Goal: Information Seeking & Learning: Learn about a topic

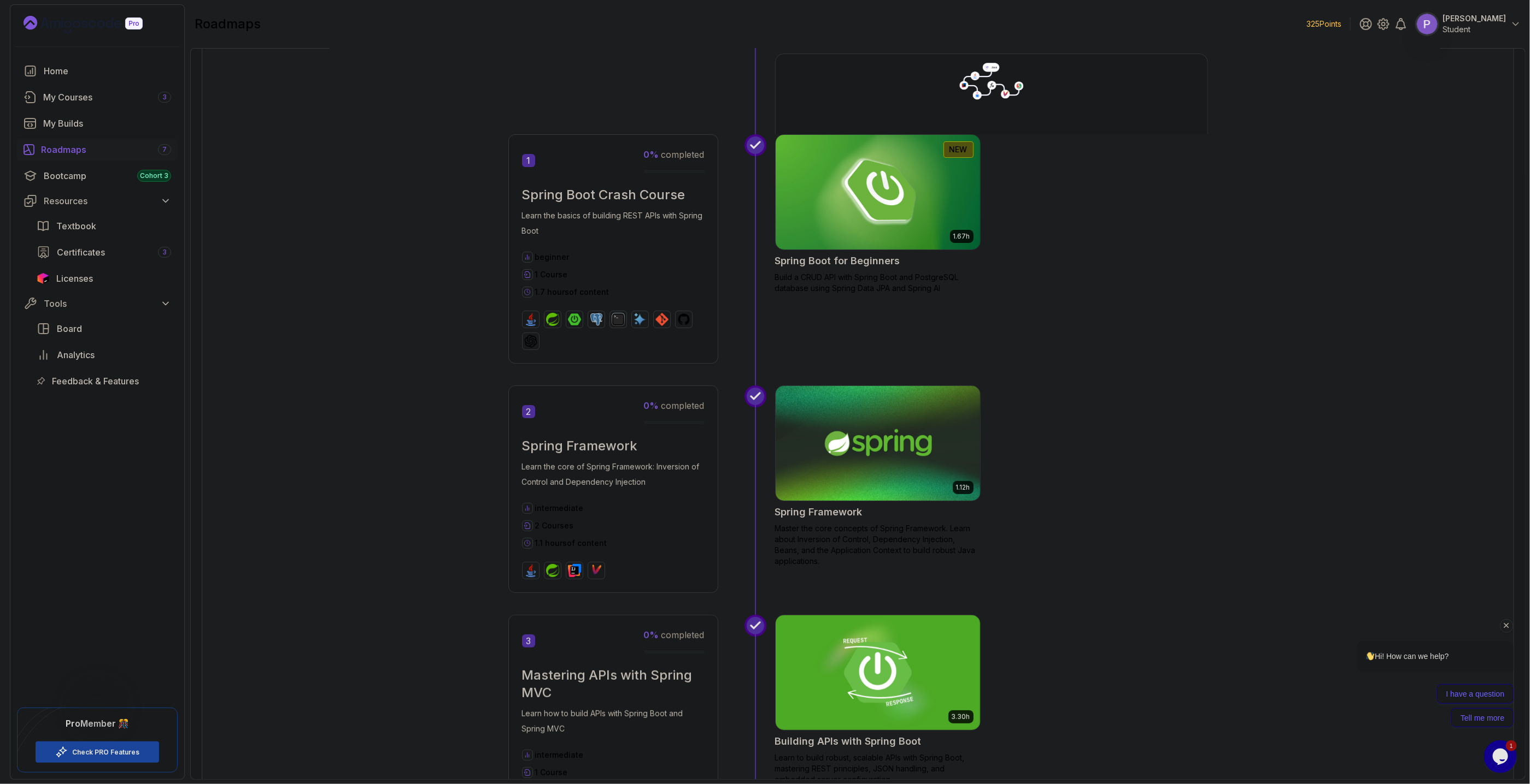
scroll to position [124, 0]
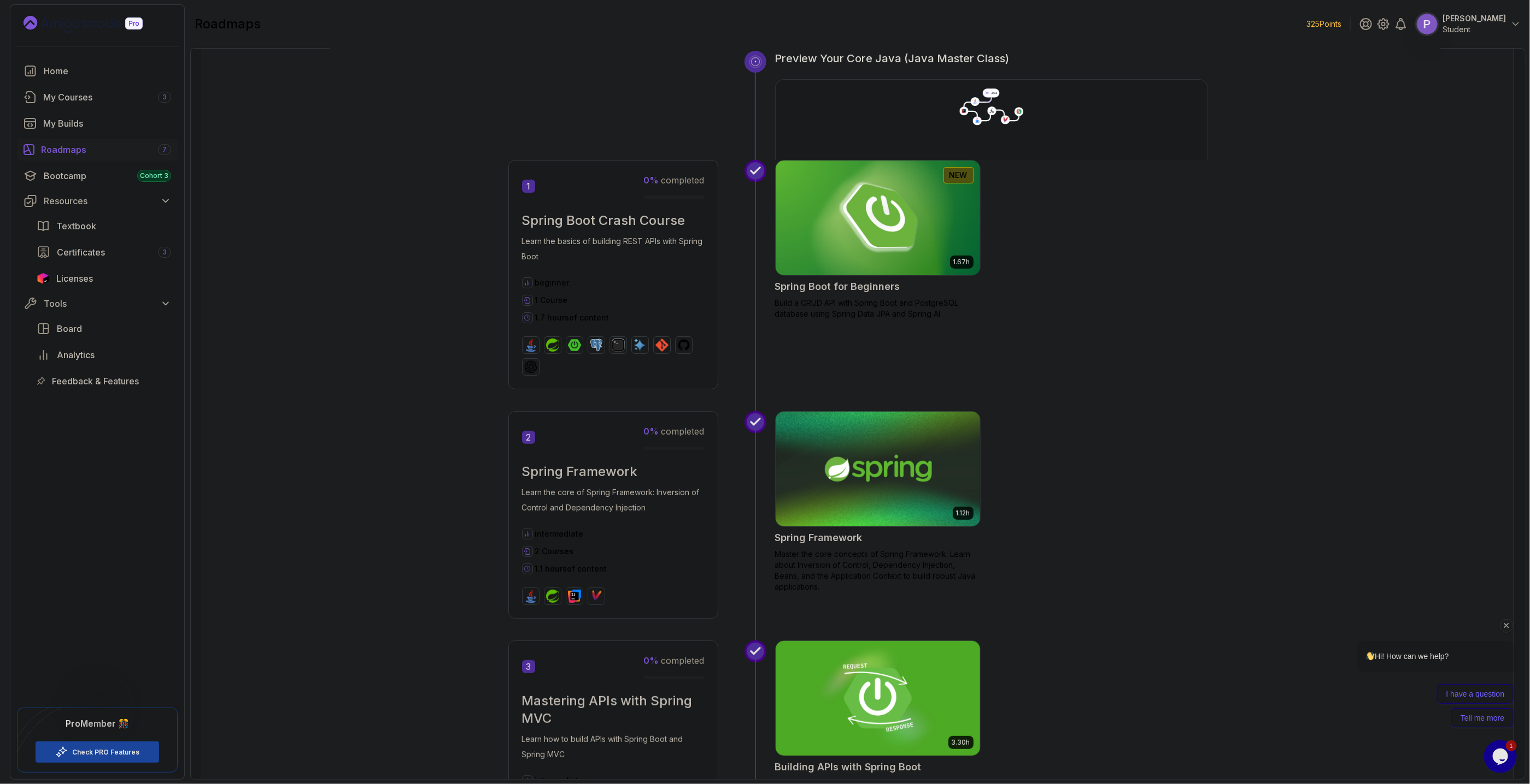
click at [924, 210] on img at bounding box center [877, 218] width 215 height 121
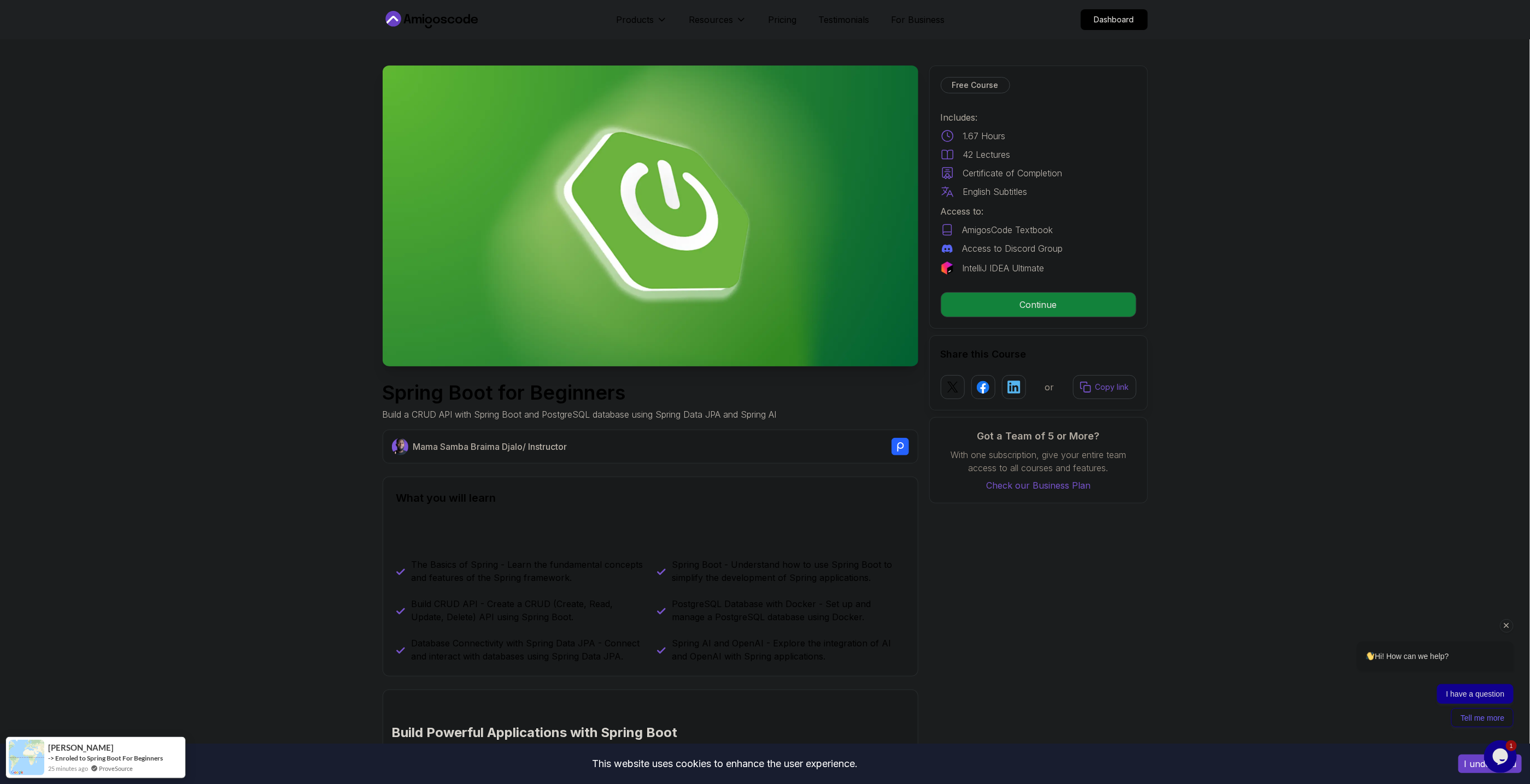
click at [1510, 635] on div "Hi! How can we help? I have a question Tell me more" at bounding box center [1421, 672] width 185 height 113
click at [1510, 630] on icon "Chat attention grabber" at bounding box center [1507, 625] width 10 height 10
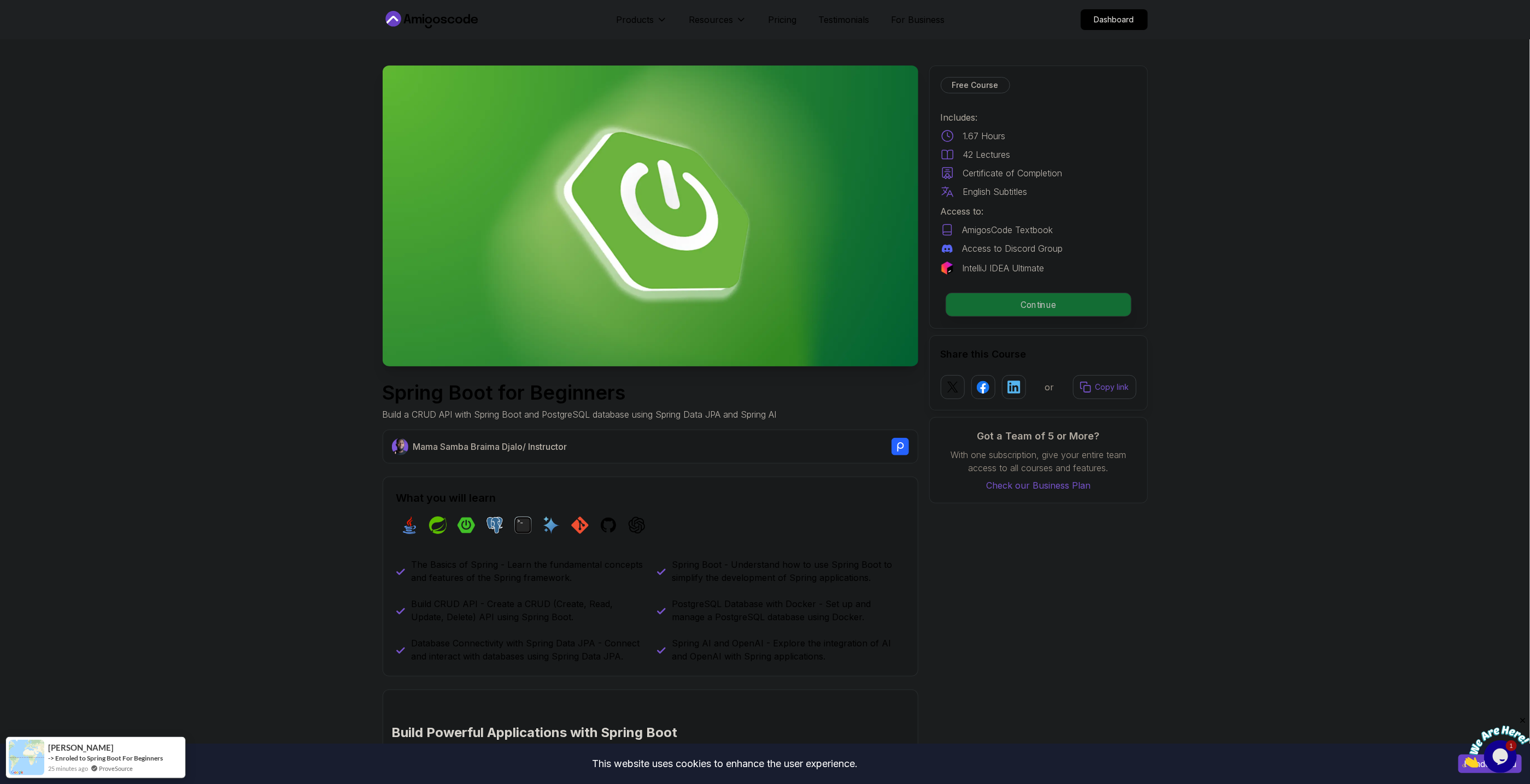
click at [1043, 302] on p "Continue" at bounding box center [1038, 305] width 185 height 23
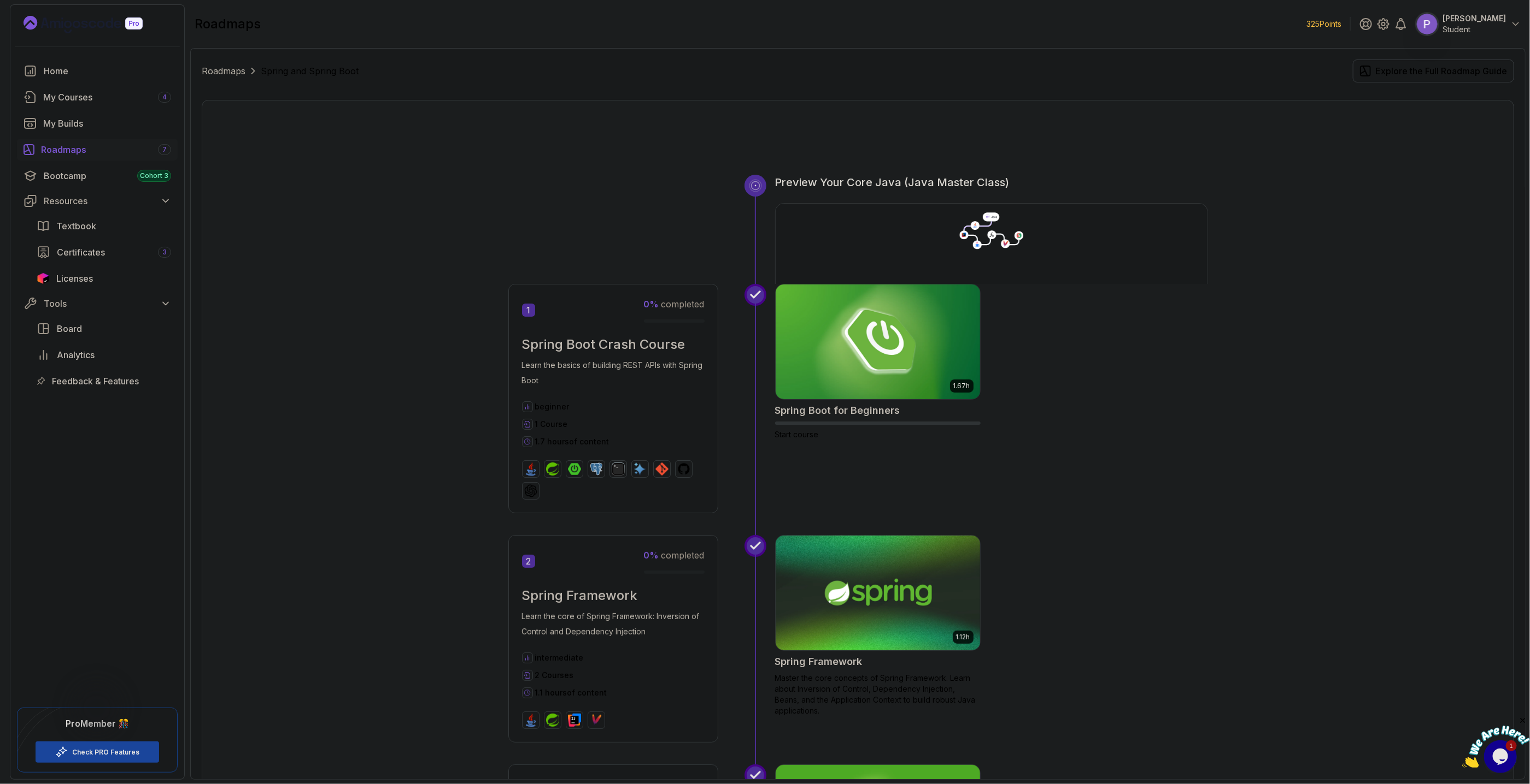
click at [85, 150] on div "Roadmaps 7" at bounding box center [106, 150] width 130 height 13
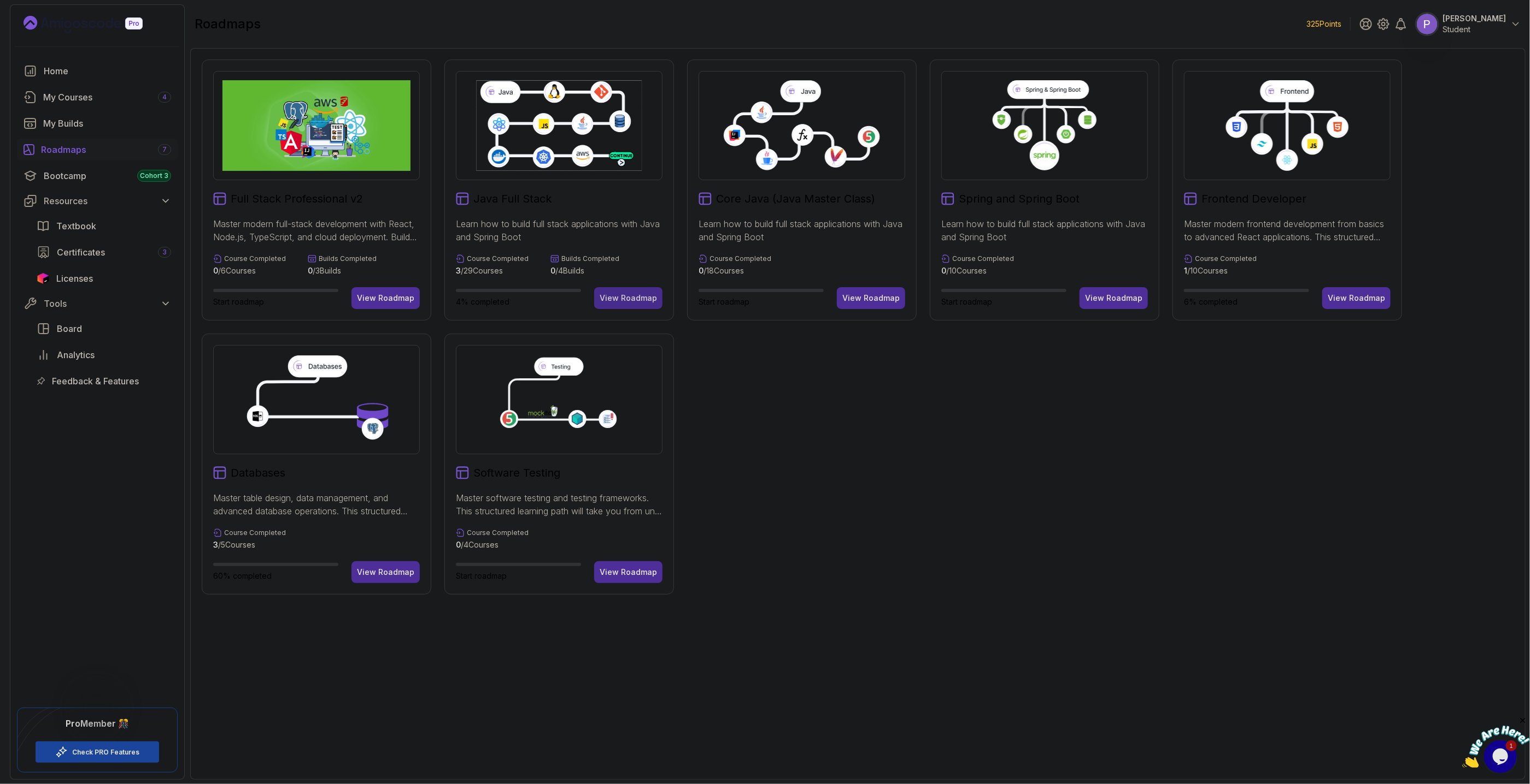
click at [631, 297] on div "View Roadmap" at bounding box center [628, 299] width 57 height 11
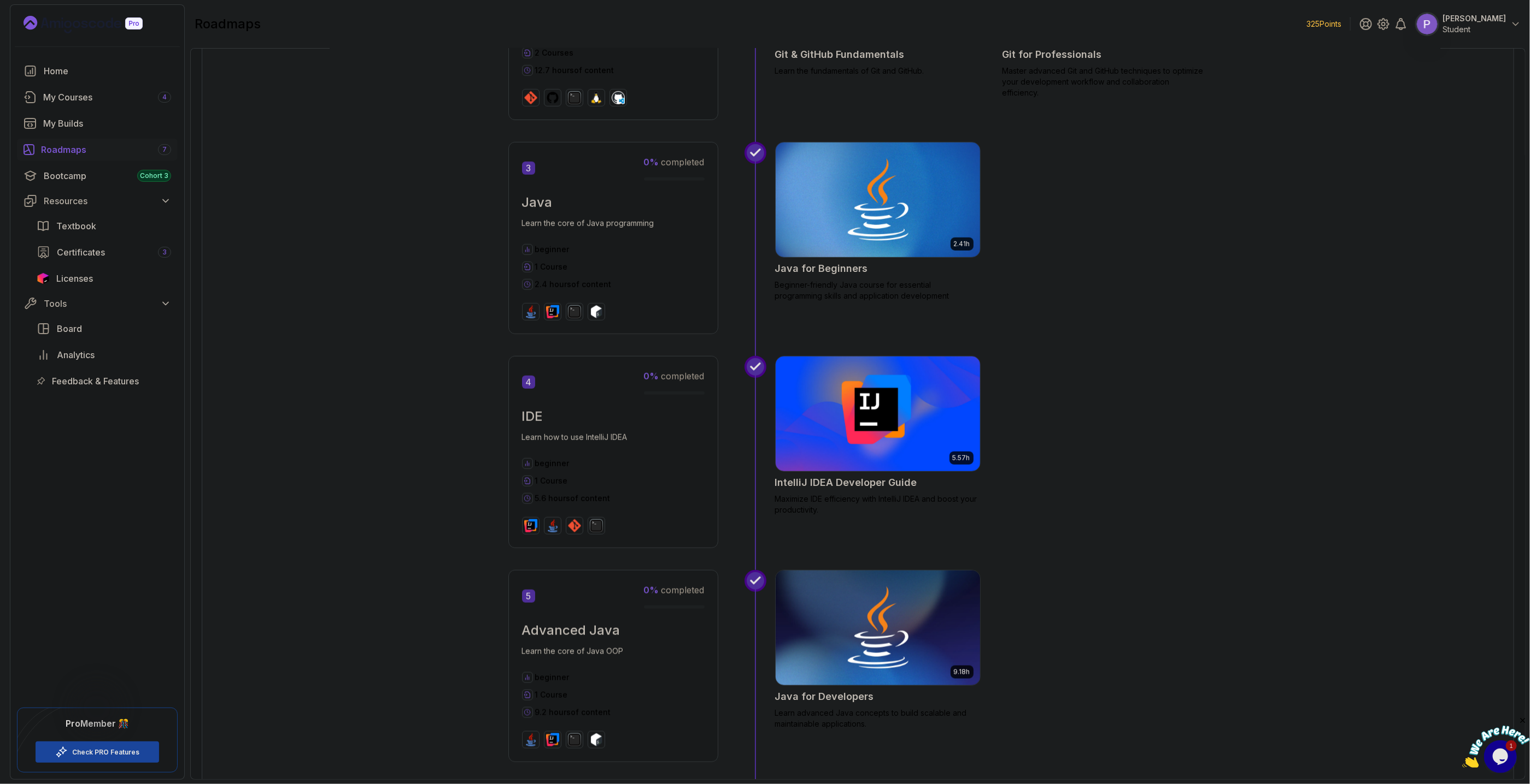
scroll to position [808, 0]
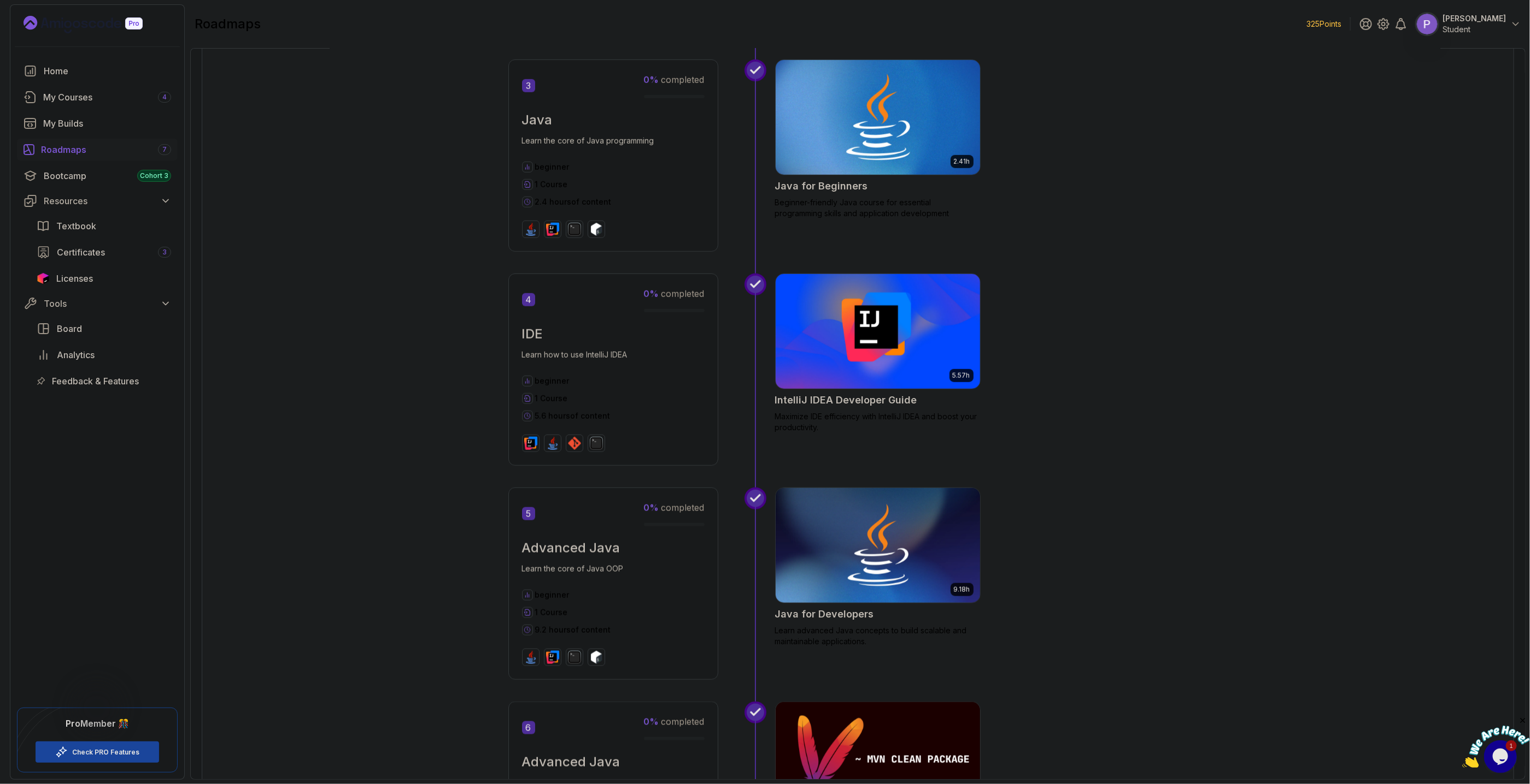
click at [920, 97] on img at bounding box center [877, 117] width 215 height 121
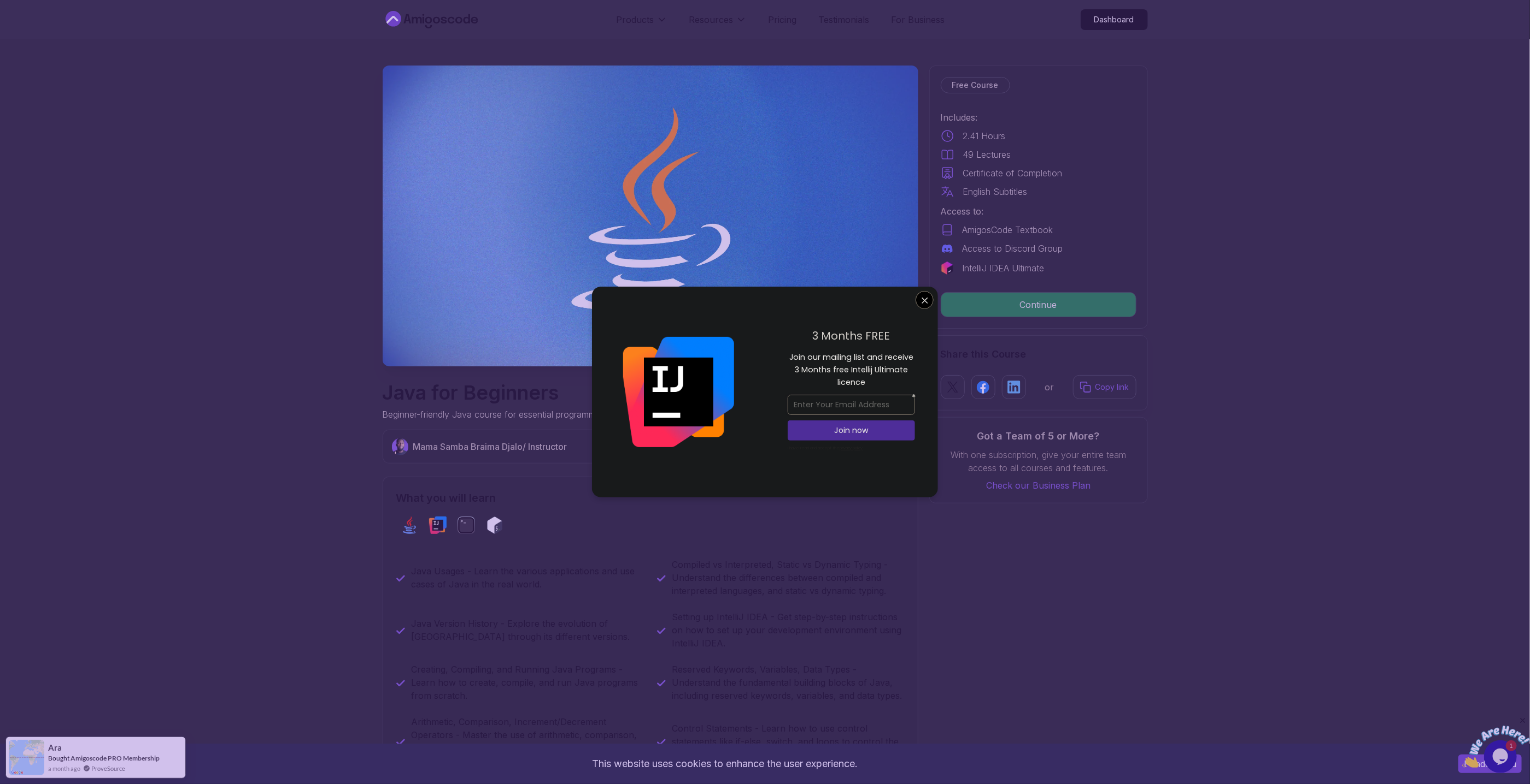
click at [876, 413] on input "email" at bounding box center [851, 405] width 127 height 20
type input "[EMAIL_ADDRESS][DOMAIN_NAME]"
click at [845, 433] on p "Join now" at bounding box center [852, 430] width 104 height 11
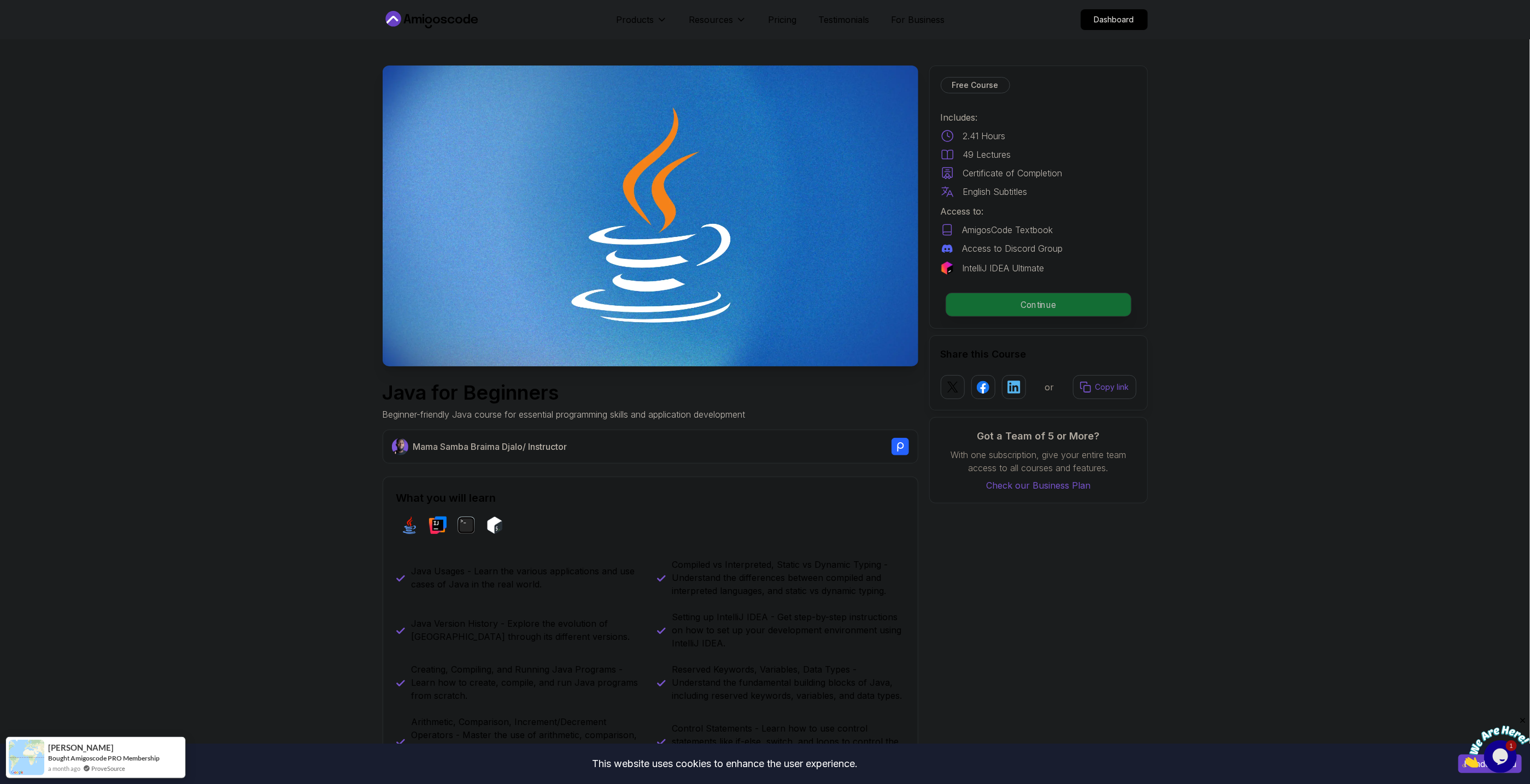
click at [1051, 305] on p "Continue" at bounding box center [1038, 305] width 185 height 23
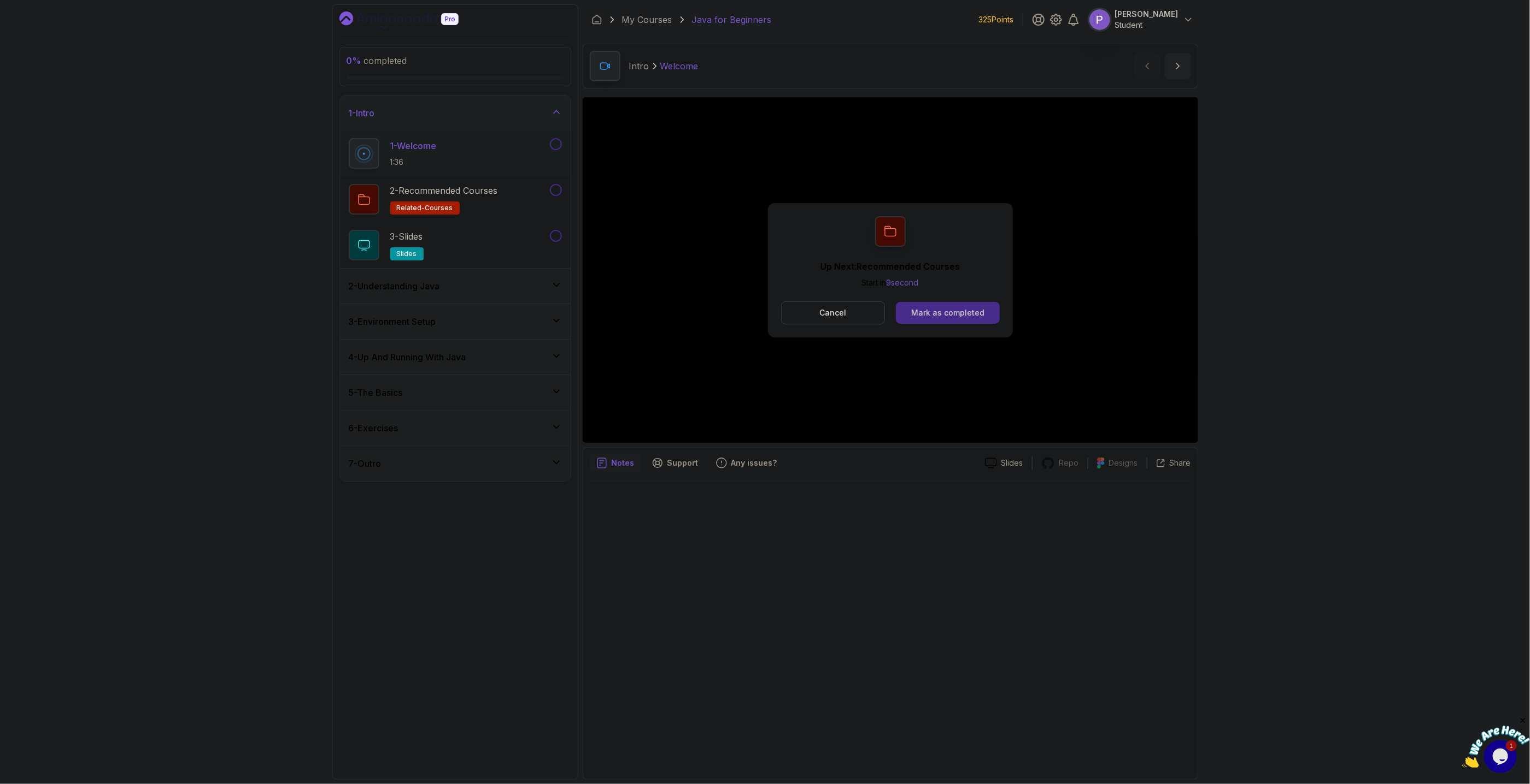
click at [966, 320] on button "Mark as completed" at bounding box center [948, 312] width 104 height 22
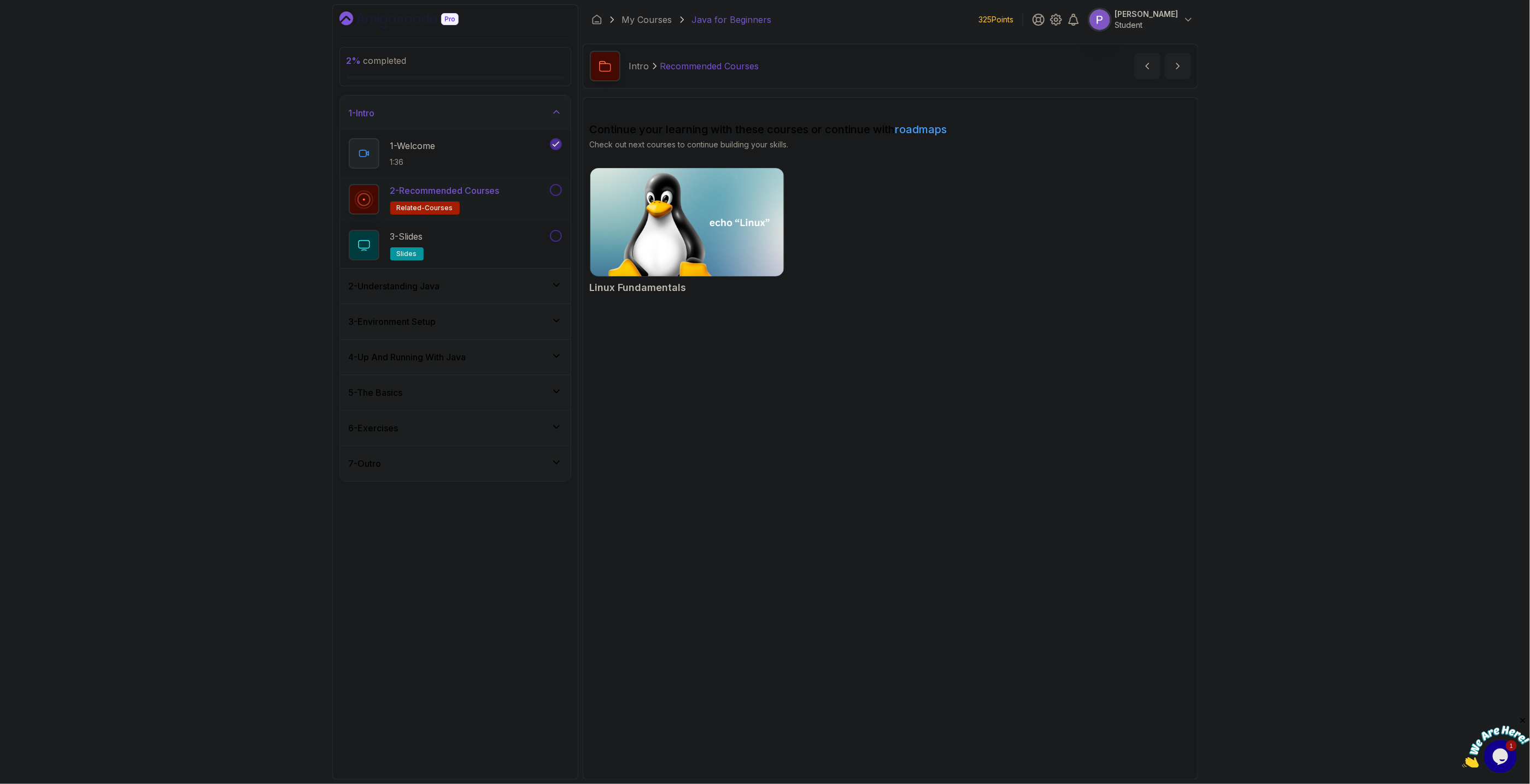
click at [551, 193] on button at bounding box center [555, 190] width 12 height 12
click at [512, 239] on div "3 - Slides slides" at bounding box center [448, 245] width 199 height 31
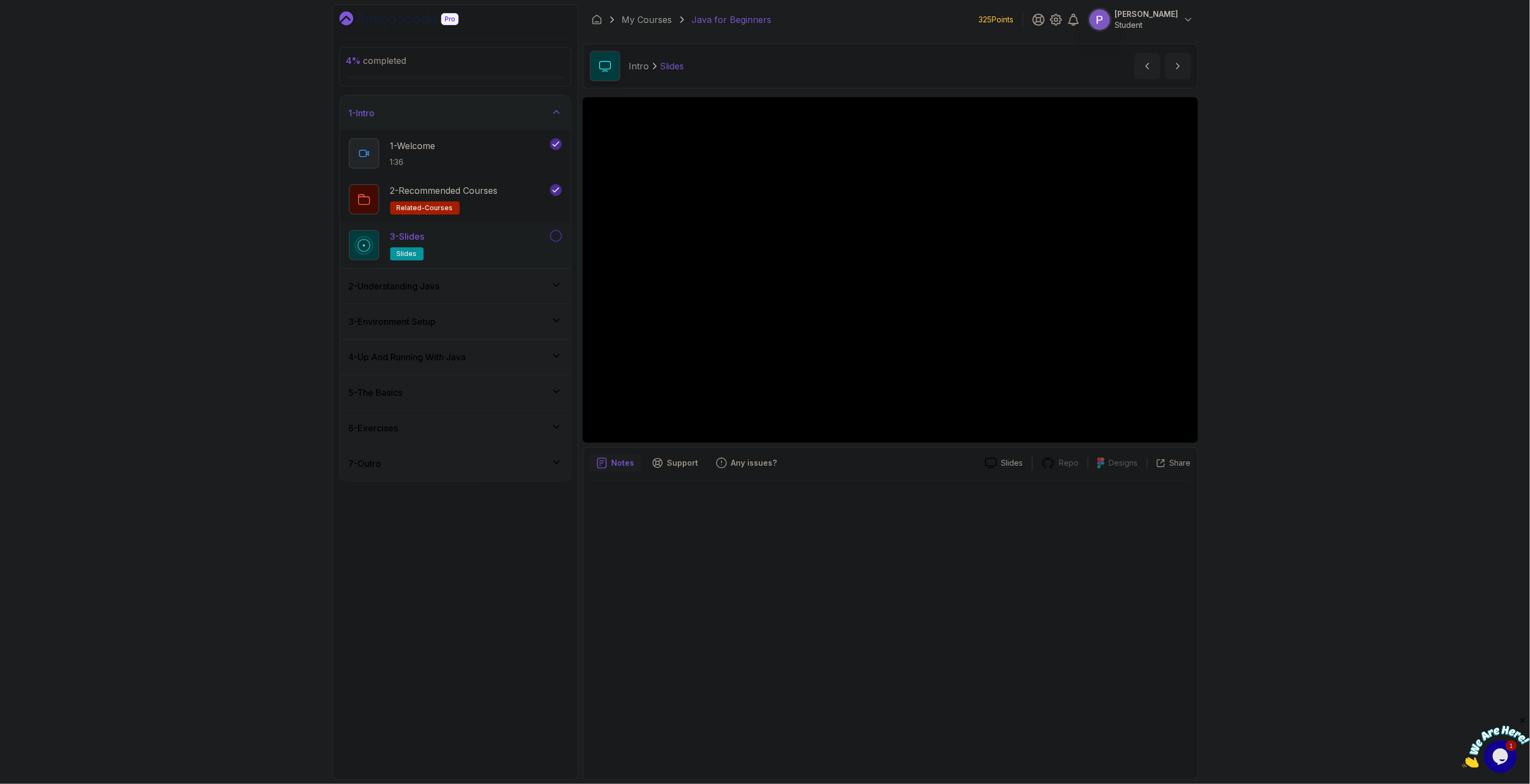
click at [549, 230] on div "3 - Slides slides" at bounding box center [455, 245] width 231 height 46
click at [559, 235] on button at bounding box center [555, 235] width 12 height 12
click at [533, 278] on div "2 - Understanding Java" at bounding box center [455, 286] width 231 height 35
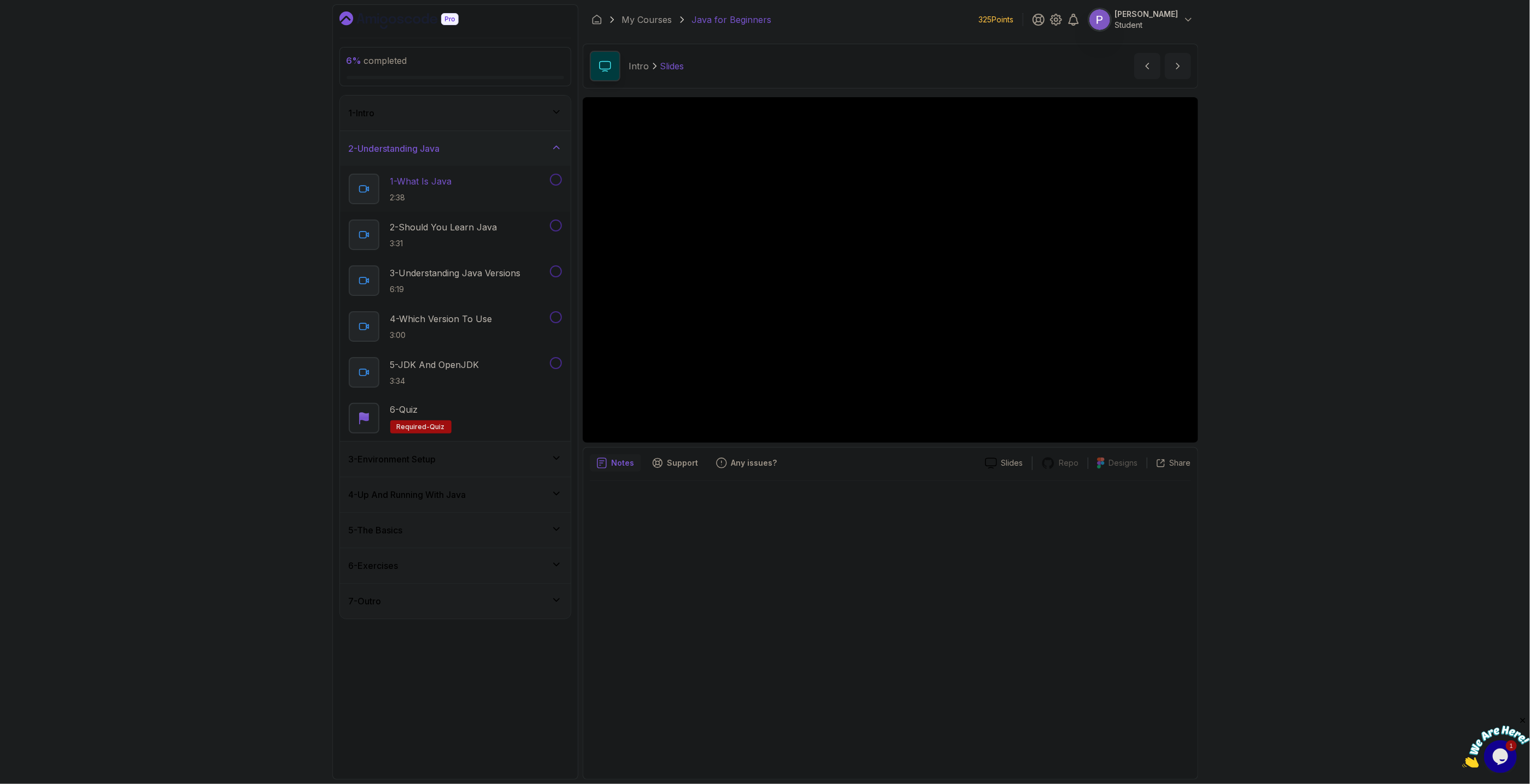
click at [456, 201] on div "1 - What Is Java 2:38" at bounding box center [448, 189] width 199 height 31
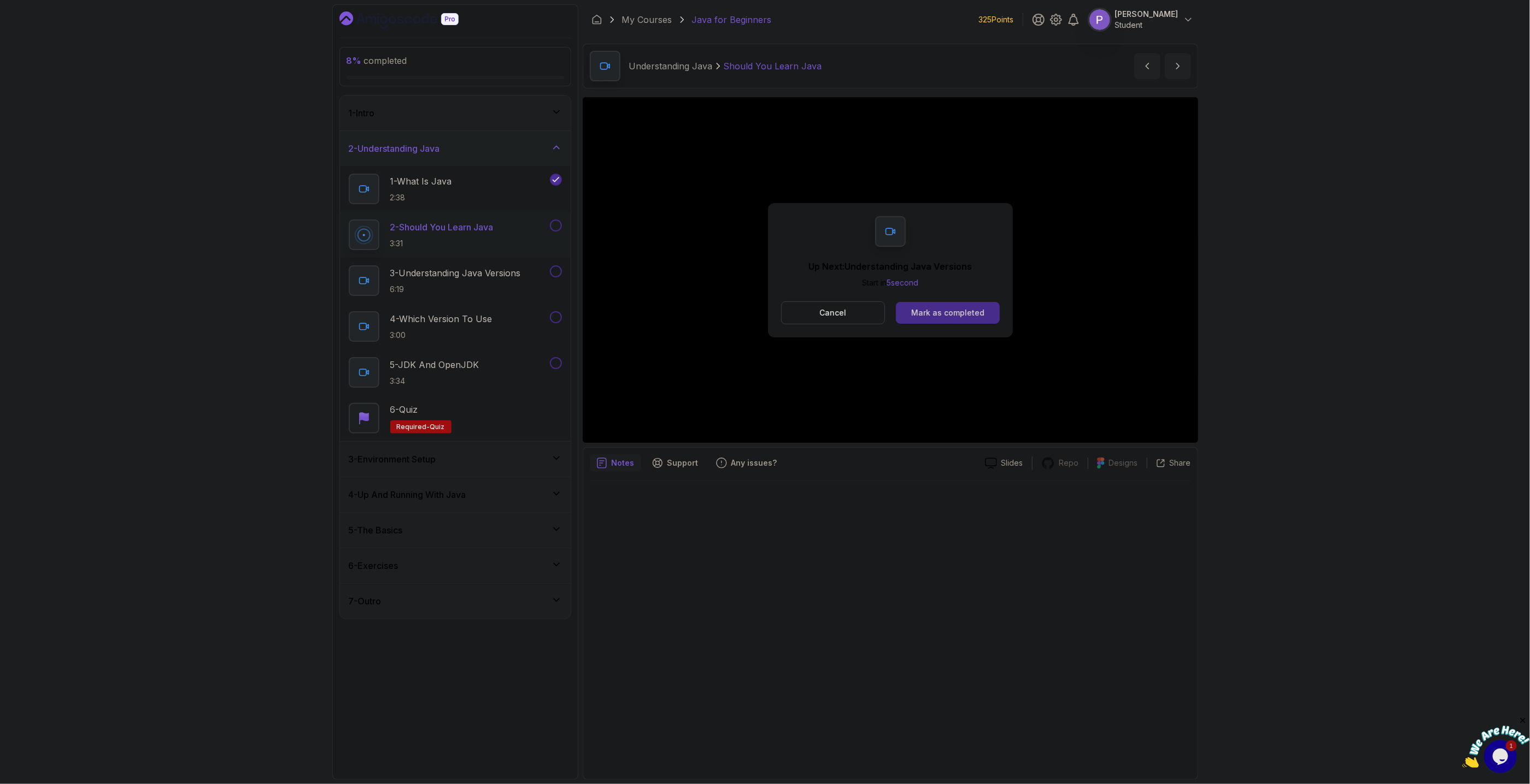
click at [980, 310] on div "Mark as completed" at bounding box center [947, 313] width 73 height 11
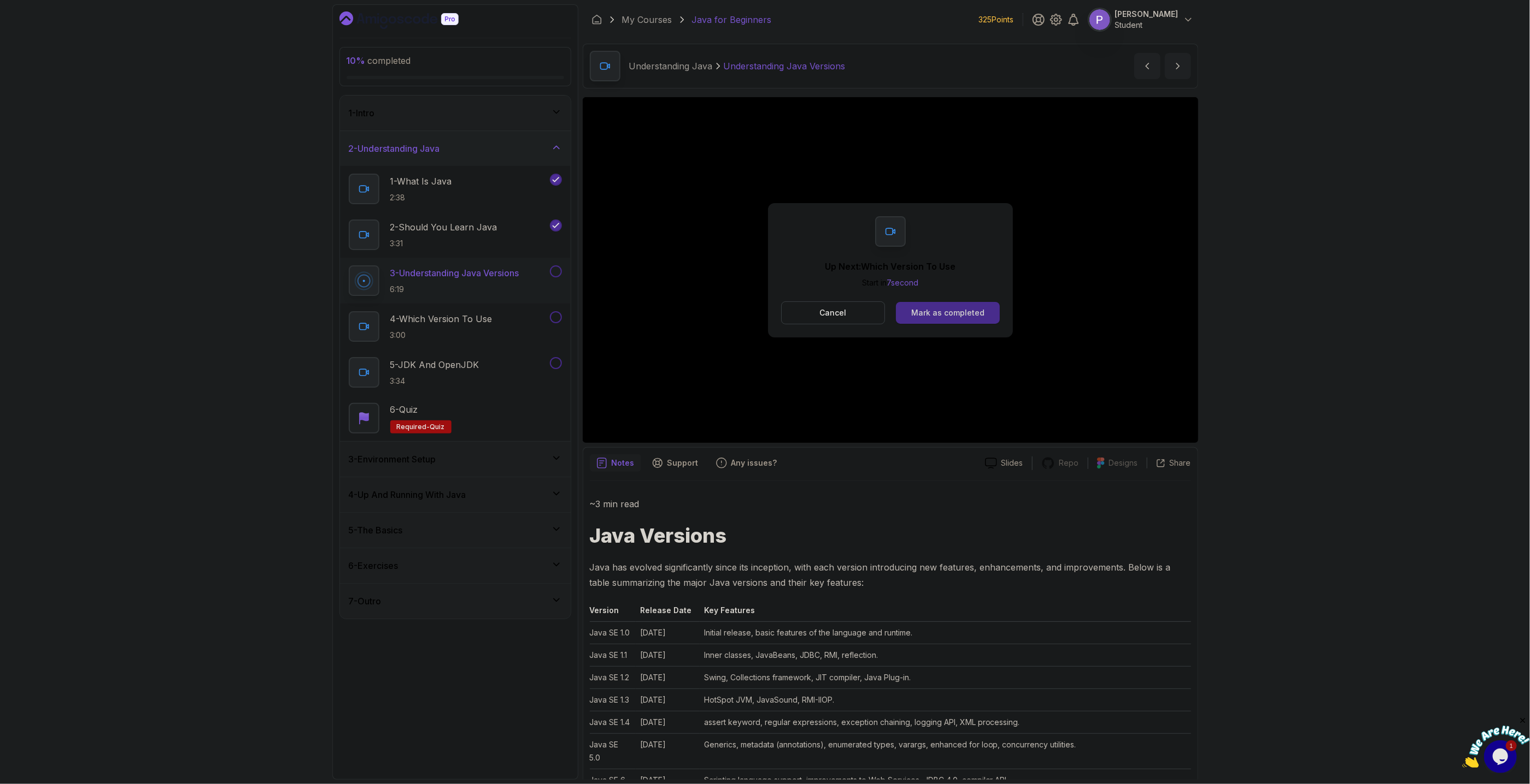
click at [951, 308] on div "Mark as completed" at bounding box center [947, 313] width 73 height 11
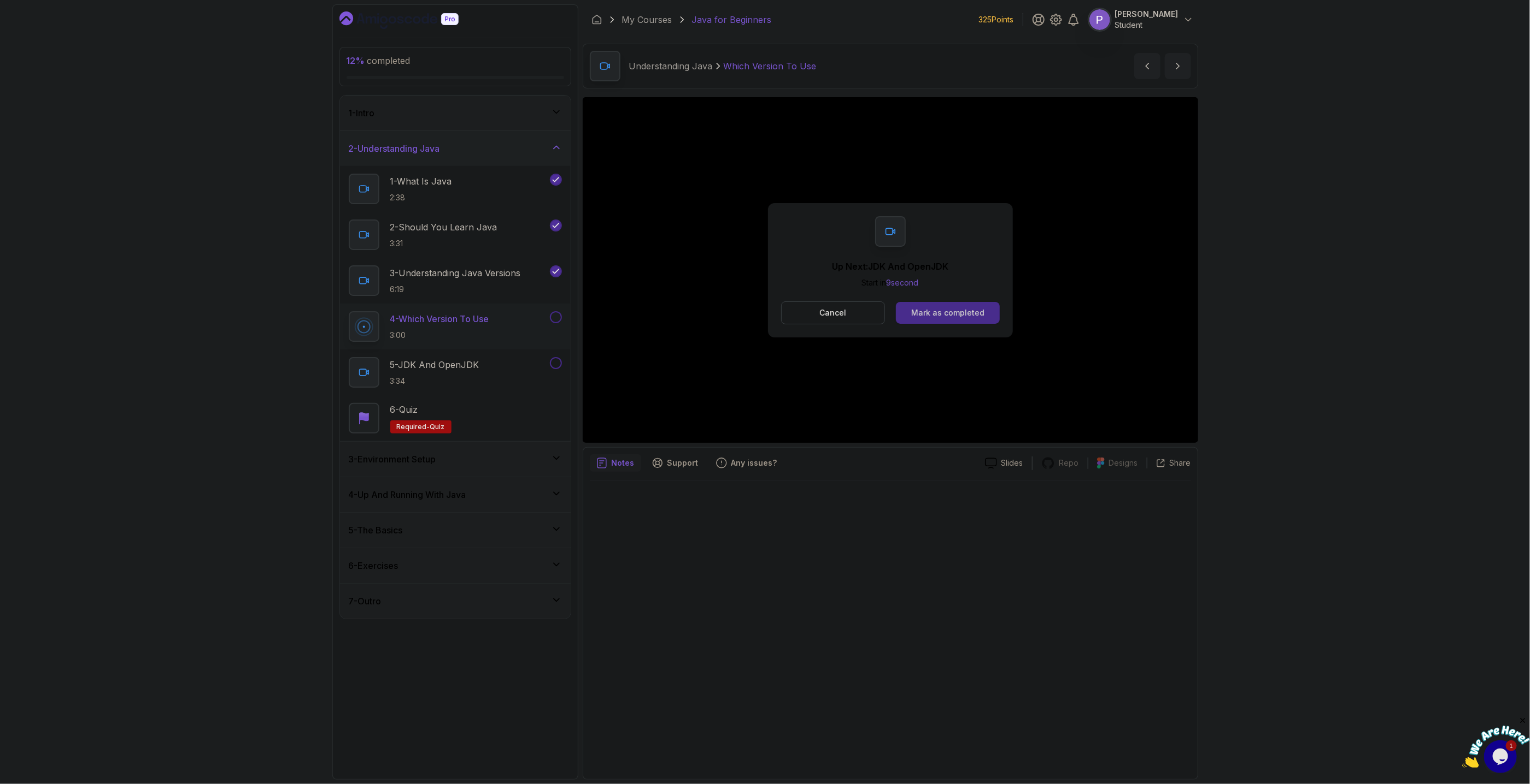
click at [950, 320] on button "Mark as completed" at bounding box center [948, 312] width 104 height 22
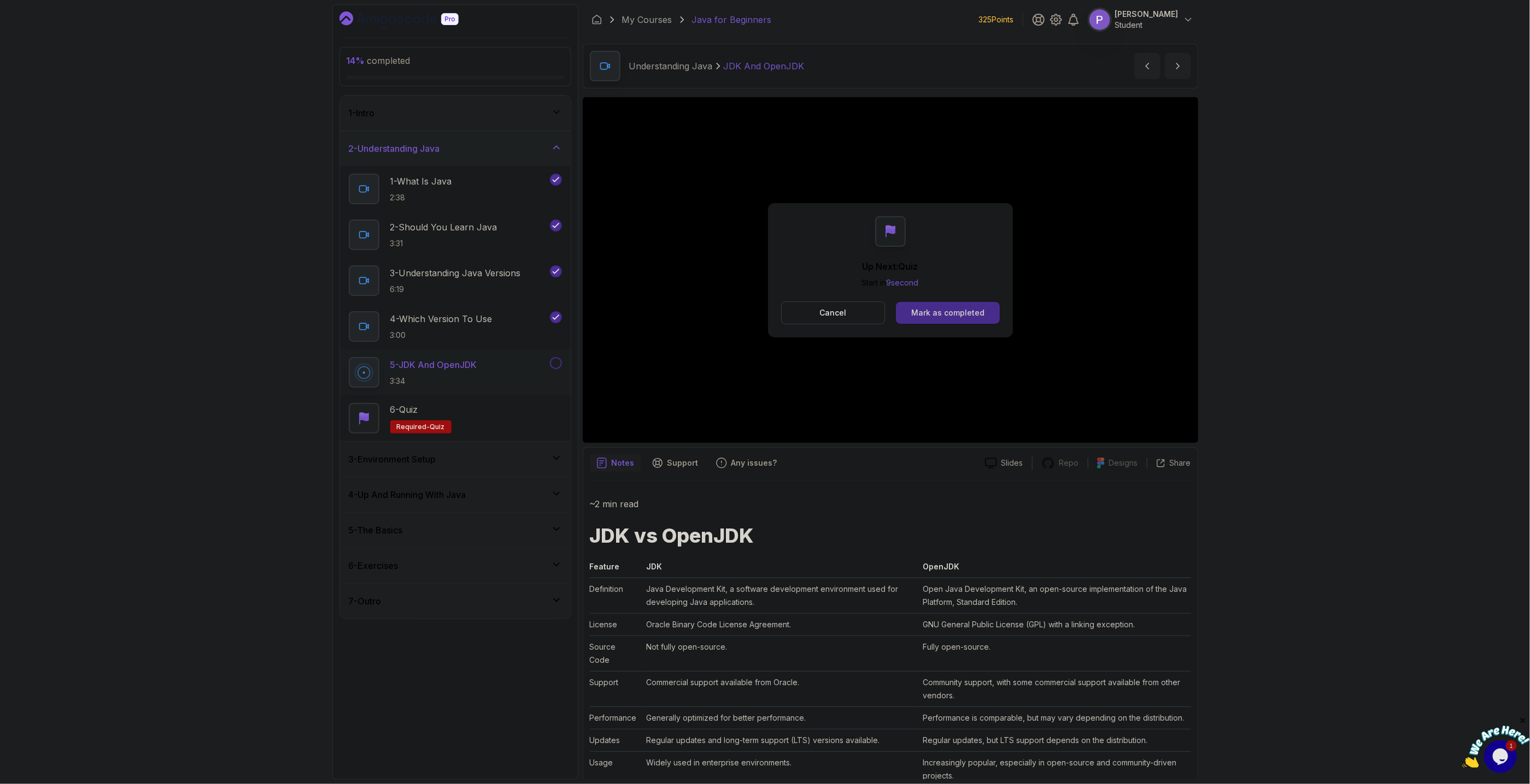
click at [992, 310] on button "Mark as completed" at bounding box center [948, 312] width 104 height 22
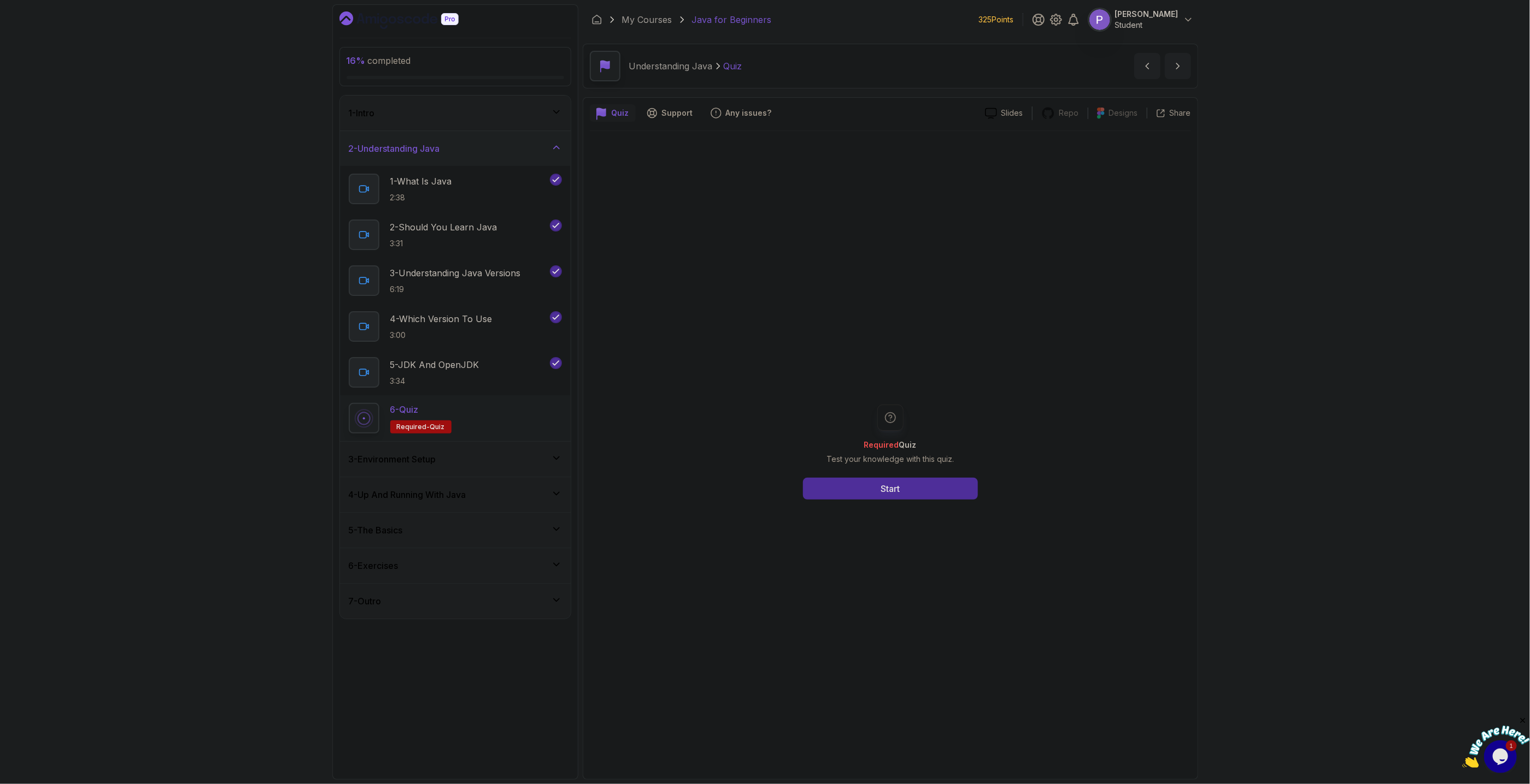
click at [487, 414] on div "6 - Quiz Required- quiz" at bounding box center [455, 418] width 213 height 31
click at [930, 485] on button "Start" at bounding box center [890, 489] width 175 height 22
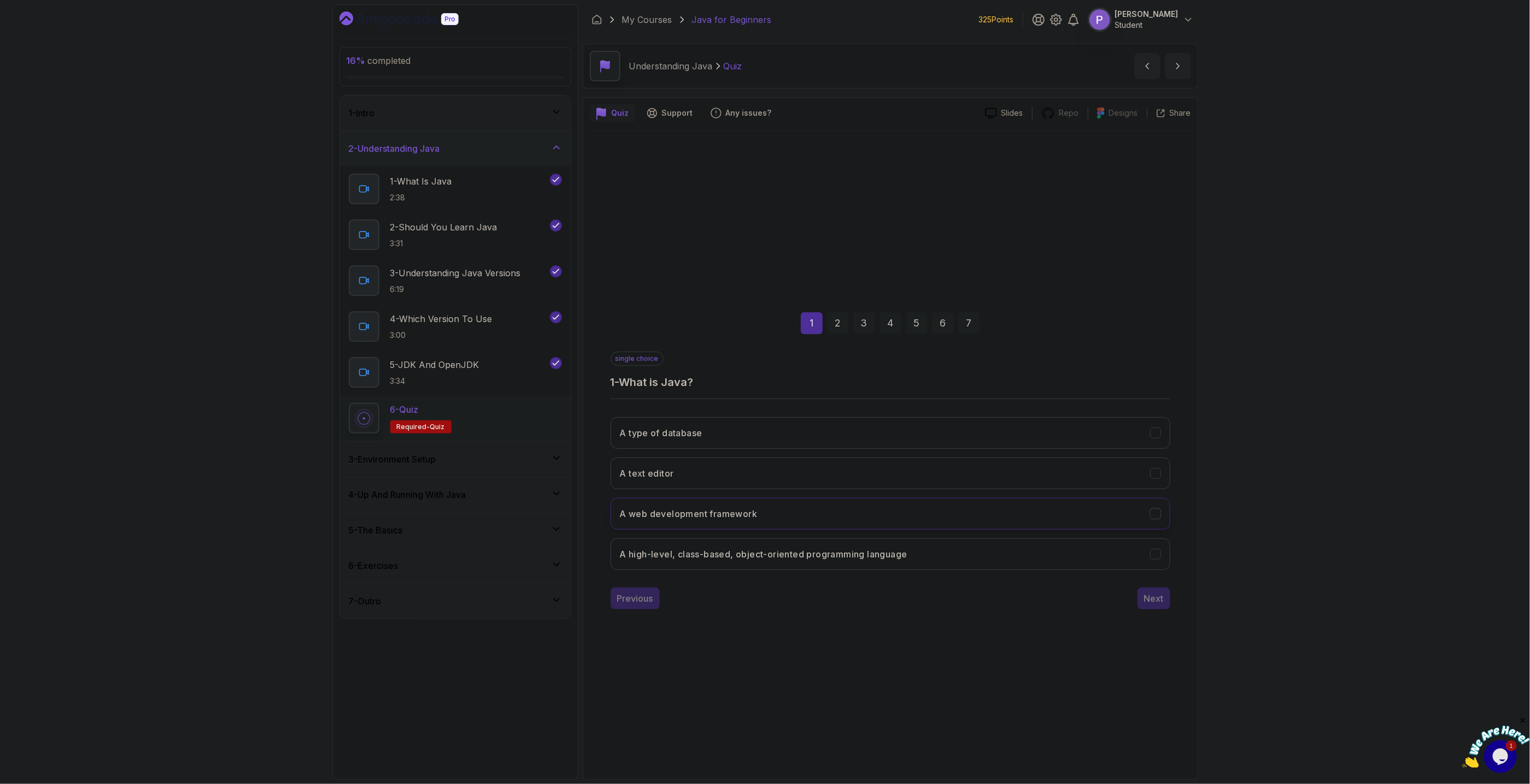
click at [844, 514] on button "A web development framework" at bounding box center [890, 514] width 559 height 32
click at [1108, 554] on button "A high-level, class-based, object-oriented programming language" at bounding box center [890, 554] width 559 height 32
click at [1160, 606] on button "Next" at bounding box center [1154, 598] width 33 height 22
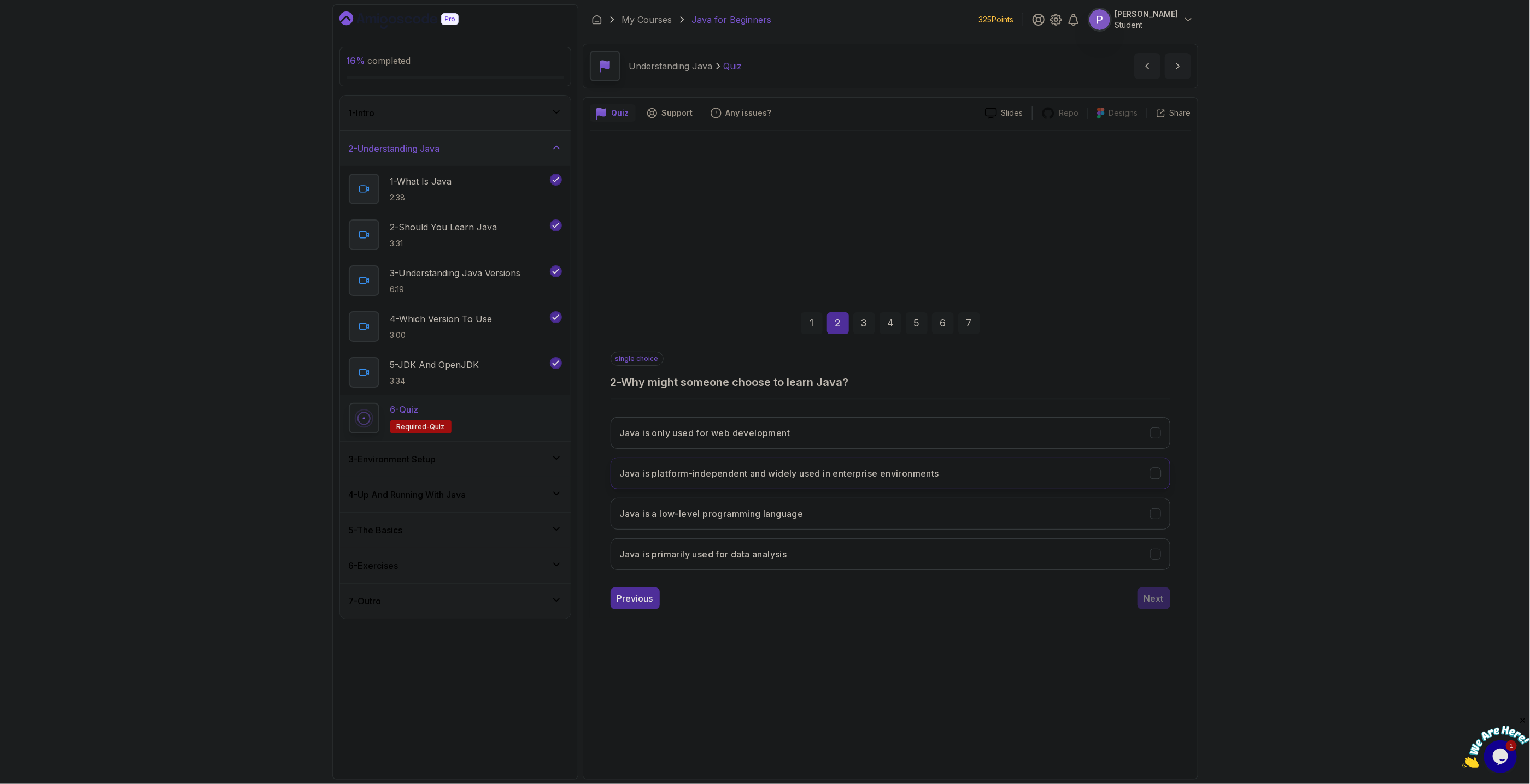
click at [1165, 479] on button "Java is platform-independent and widely used in enterprise environments" at bounding box center [890, 473] width 559 height 32
click at [1146, 596] on div "Next" at bounding box center [1154, 599] width 19 height 13
click at [1162, 516] on button "Each version introduces new features and improvements" at bounding box center [890, 514] width 559 height 32
click at [1150, 600] on div "Next" at bounding box center [1154, 599] width 19 height 13
click at [1162, 475] on button "LTS versions" at bounding box center [890, 473] width 559 height 32
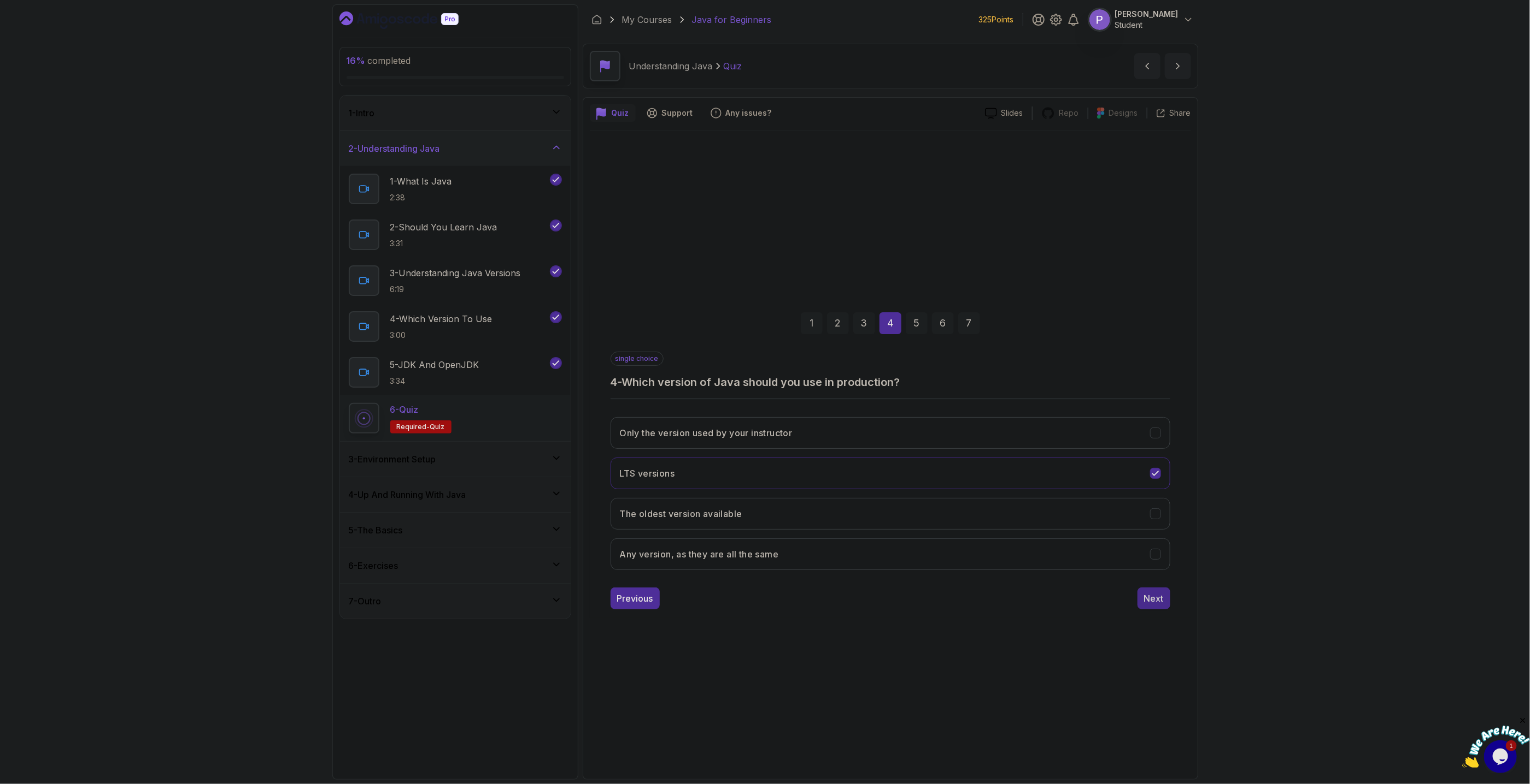
click at [1149, 603] on div "Next" at bounding box center [1154, 599] width 19 height 13
click at [1162, 515] on button "JDK is the official Oracle distribution, while OpenJDK is the open-source imple…" at bounding box center [890, 514] width 559 height 32
click at [1150, 601] on div "Next" at bounding box center [1154, 599] width 19 height 13
click at [1155, 434] on icon "To provide tools for developing Java applications" at bounding box center [1154, 433] width 6 height 4
click at [1158, 603] on div "Next" at bounding box center [1154, 599] width 19 height 13
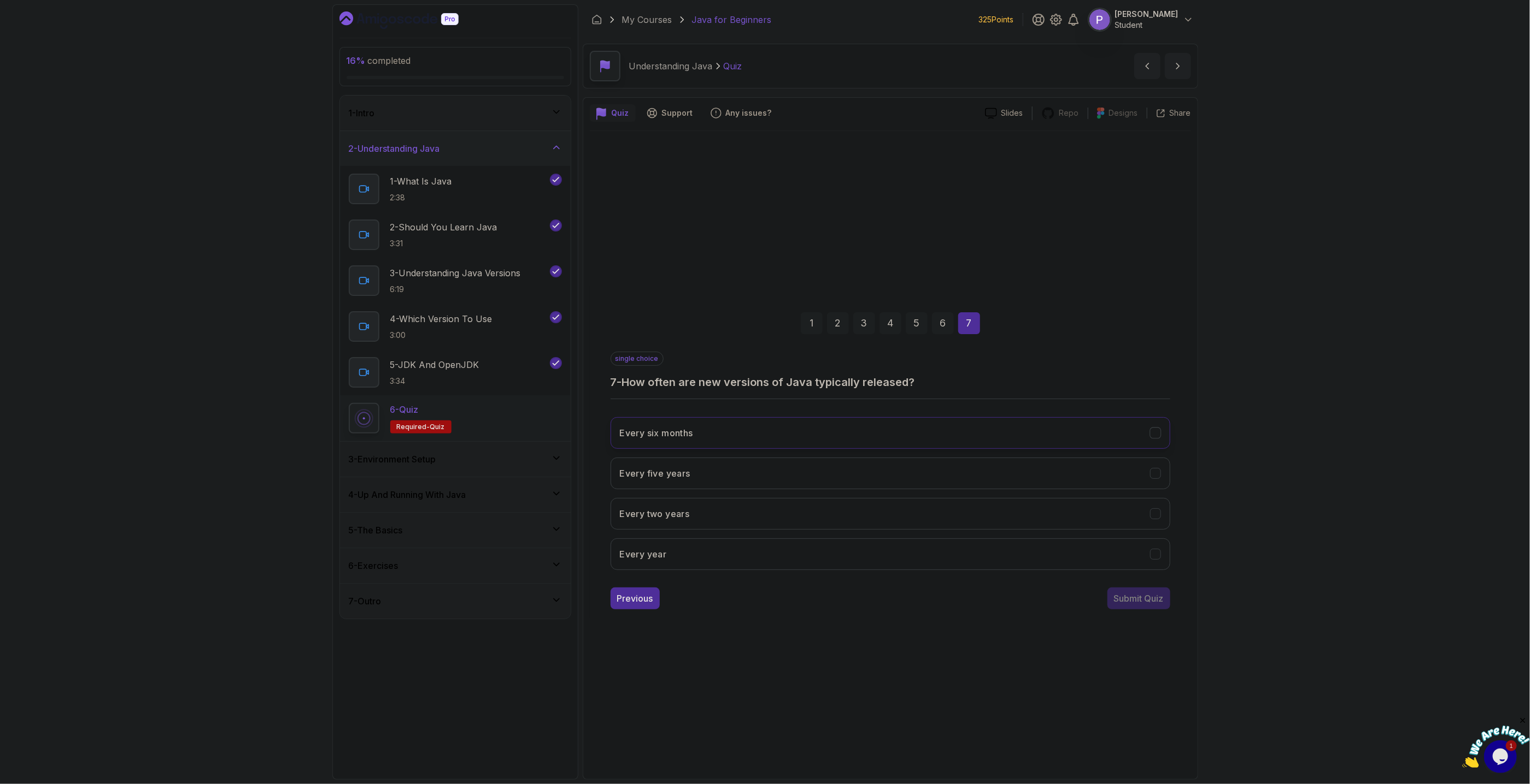
click at [1159, 430] on icon "Every six months" at bounding box center [1154, 433] width 11 height 11
click at [1161, 605] on div "Submit Quiz" at bounding box center [1138, 599] width 49 height 13
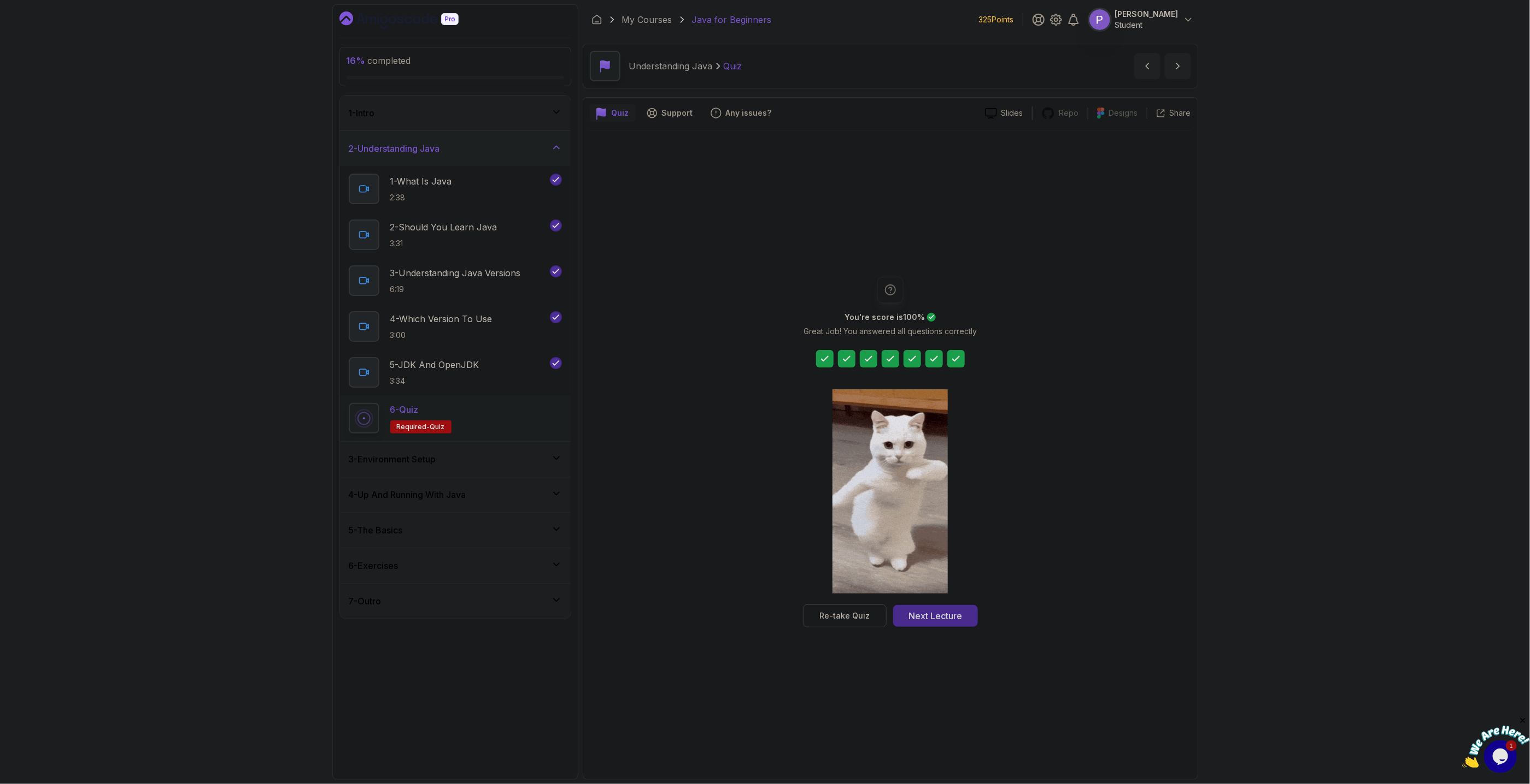
click at [955, 611] on div "Next Lecture" at bounding box center [935, 616] width 53 height 13
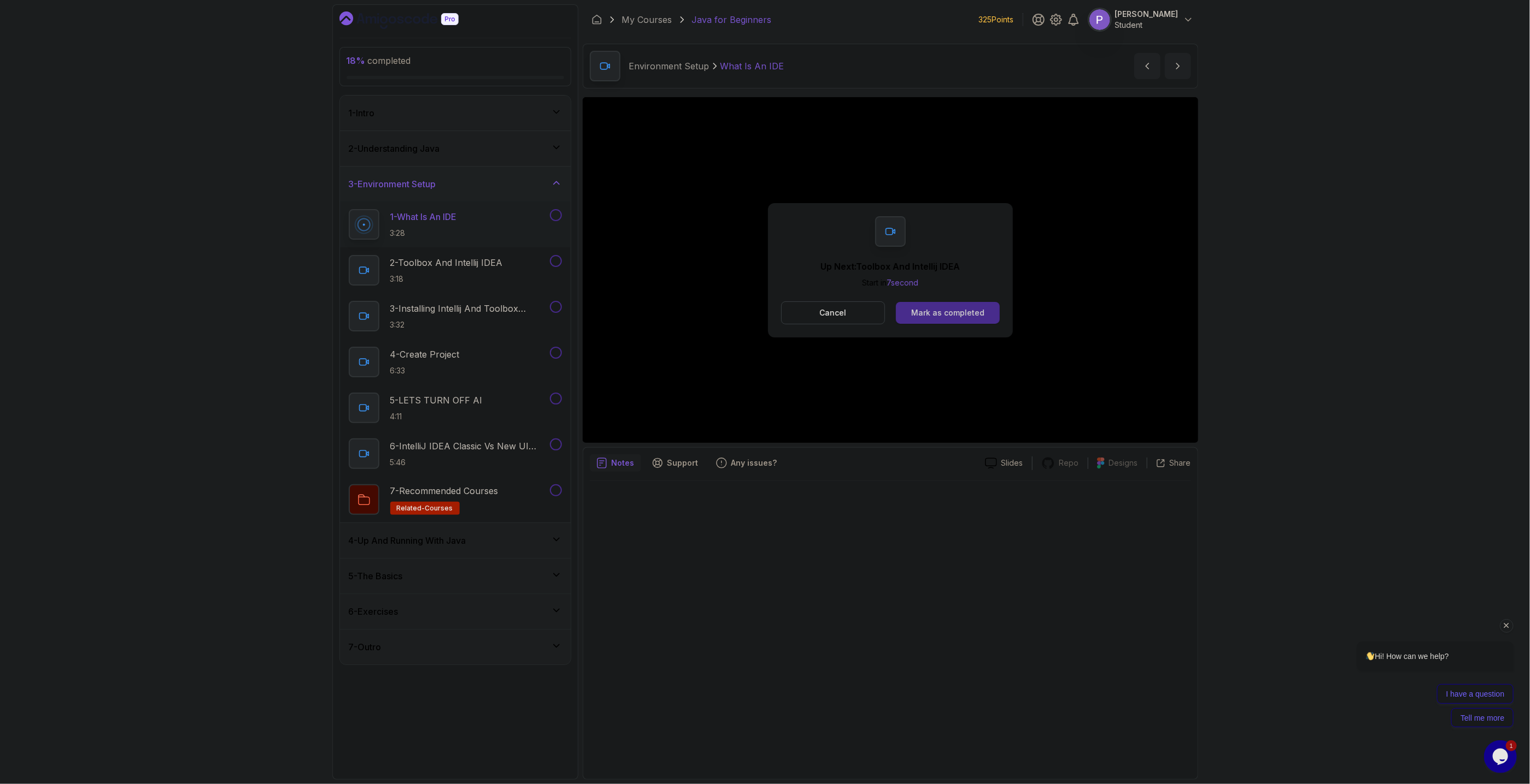
click at [966, 316] on div "Mark as completed" at bounding box center [947, 313] width 73 height 11
click at [959, 308] on div "Mark as completed" at bounding box center [947, 313] width 73 height 11
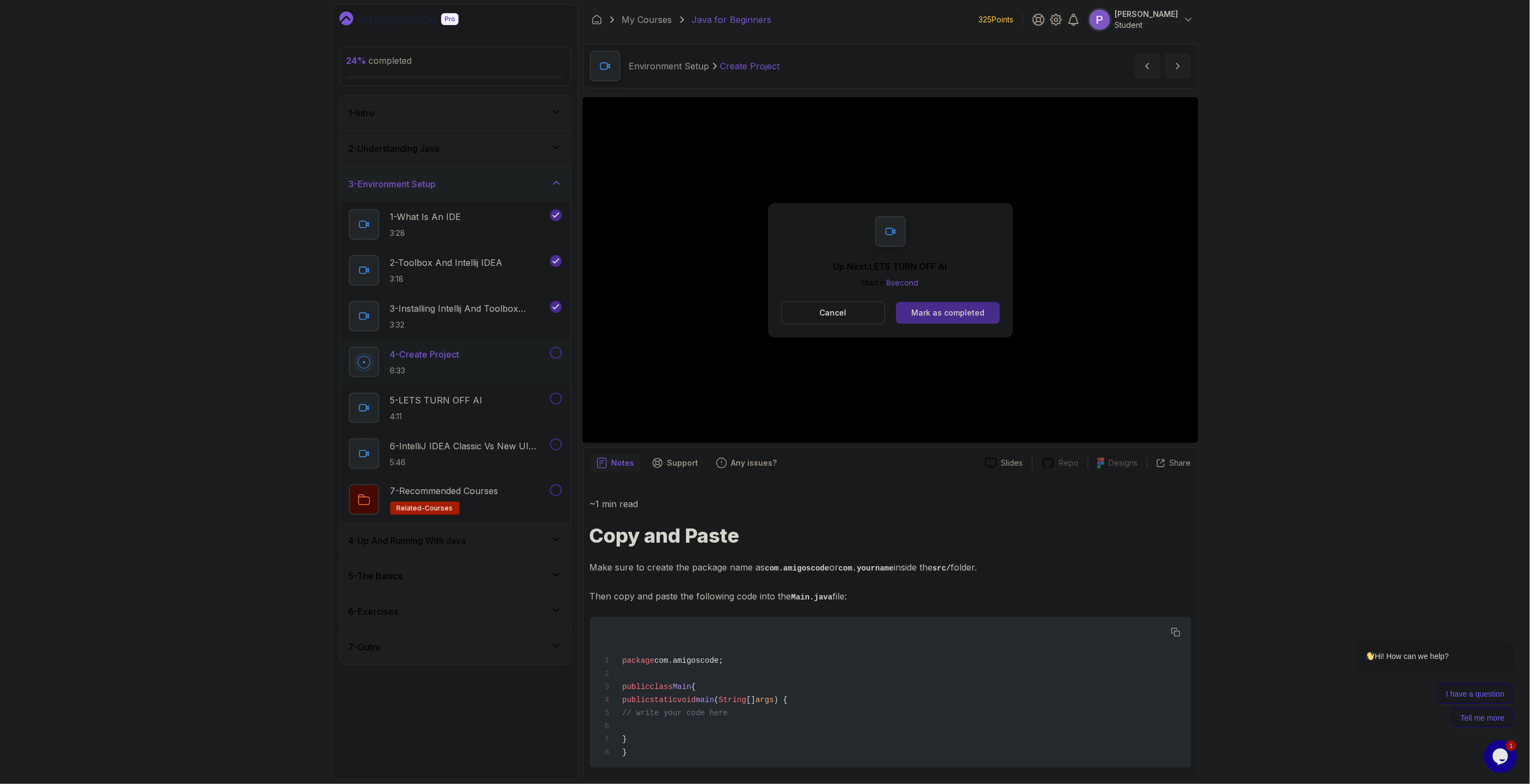
drag, startPoint x: 968, startPoint y: 295, endPoint x: 963, endPoint y: 312, distance: 17.7
click at [962, 315] on div "Mark as completed" at bounding box center [947, 313] width 73 height 11
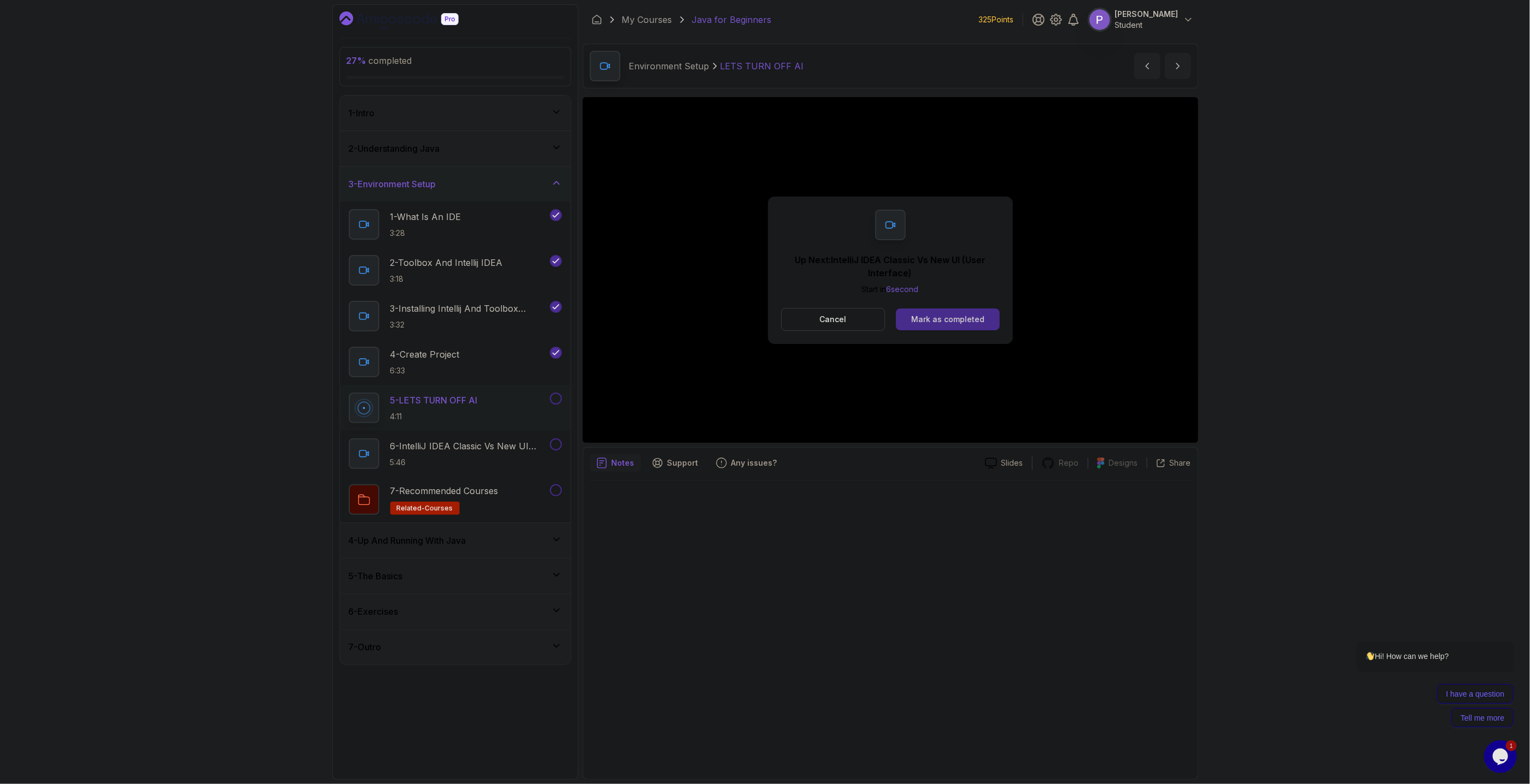
click at [941, 318] on div "Mark as completed" at bounding box center [947, 320] width 73 height 11
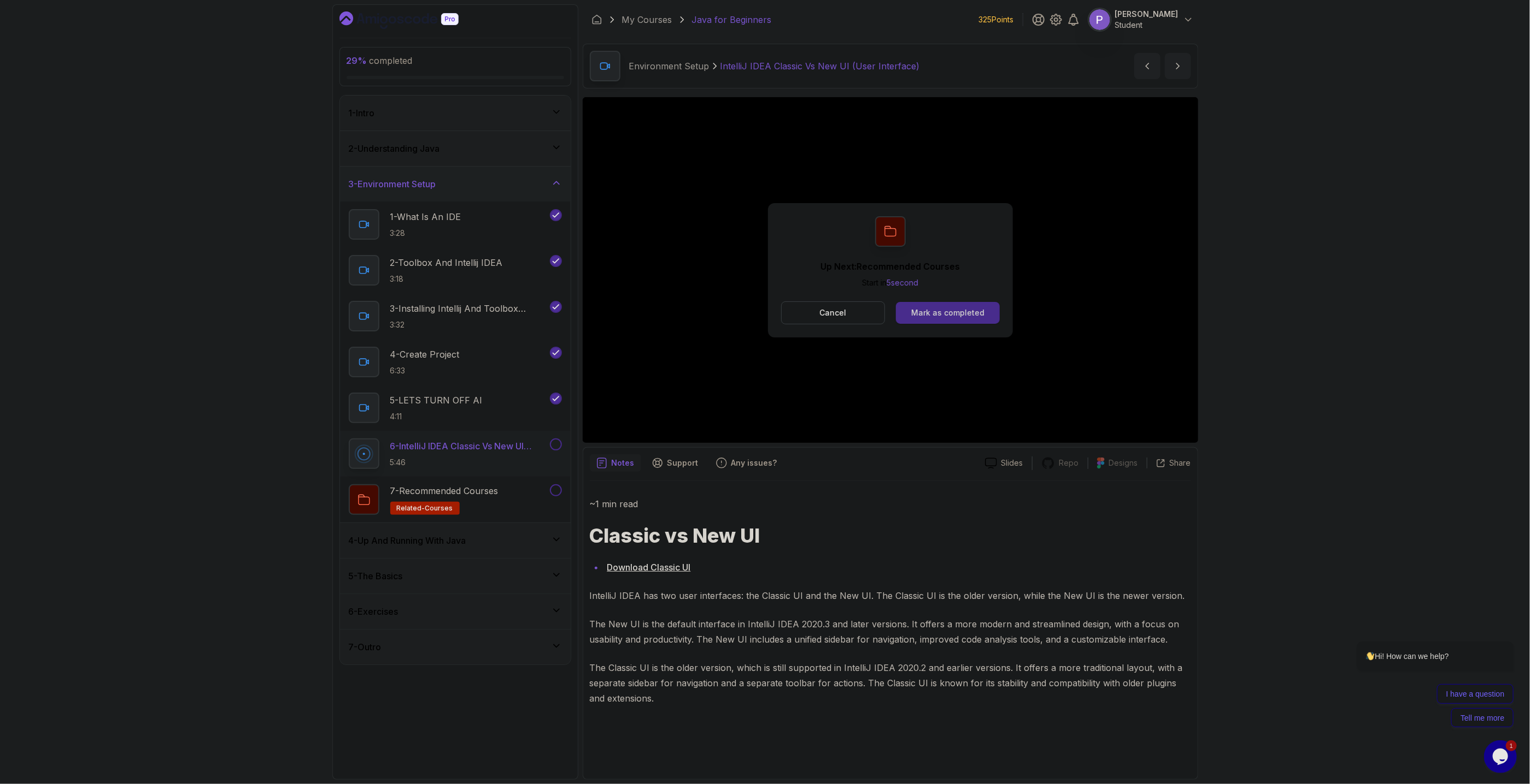
click at [916, 314] on div "Mark as completed" at bounding box center [947, 313] width 73 height 11
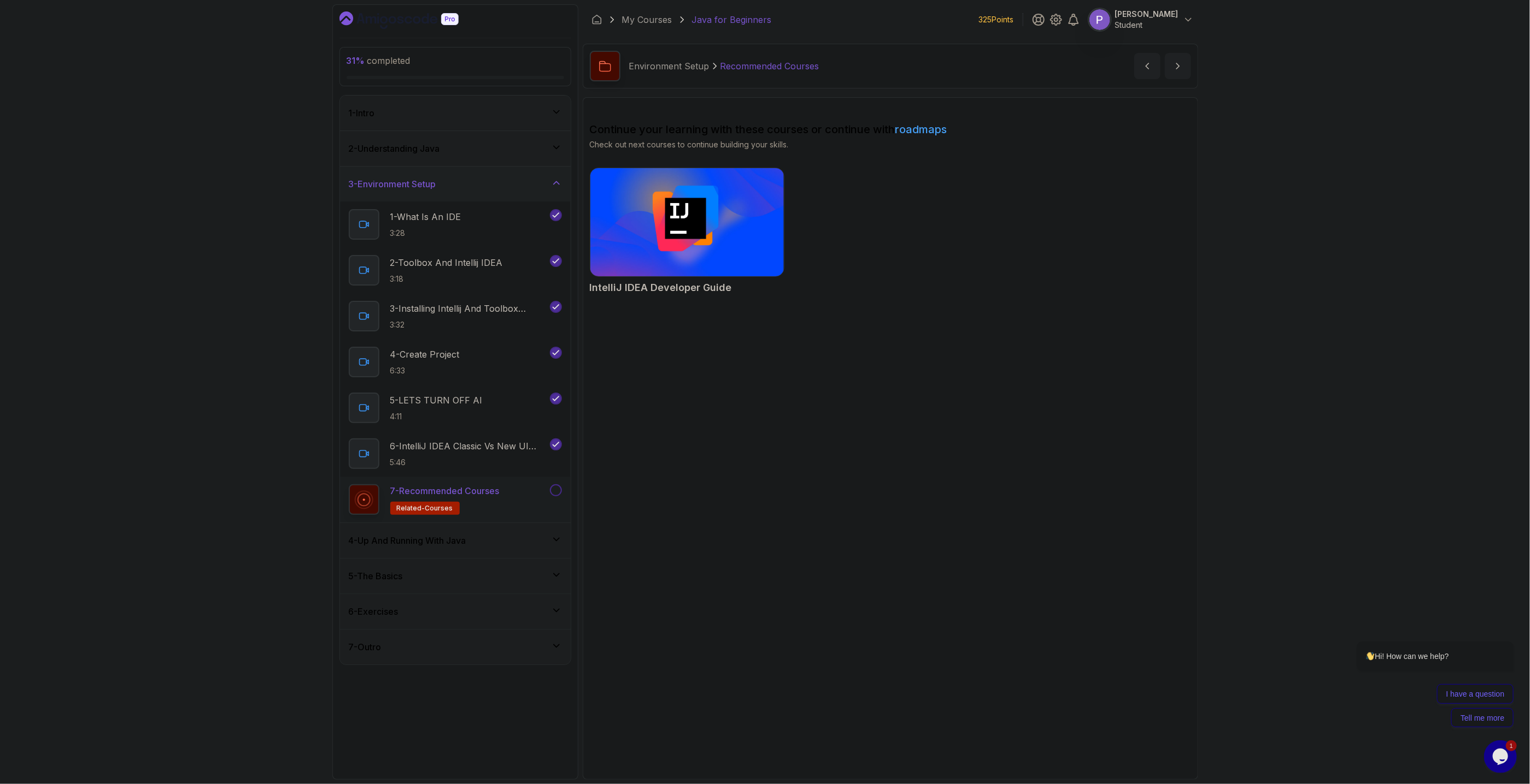
click at [561, 495] on button at bounding box center [555, 490] width 12 height 12
click at [535, 537] on div "4 - Up And Running With Java" at bounding box center [455, 540] width 213 height 13
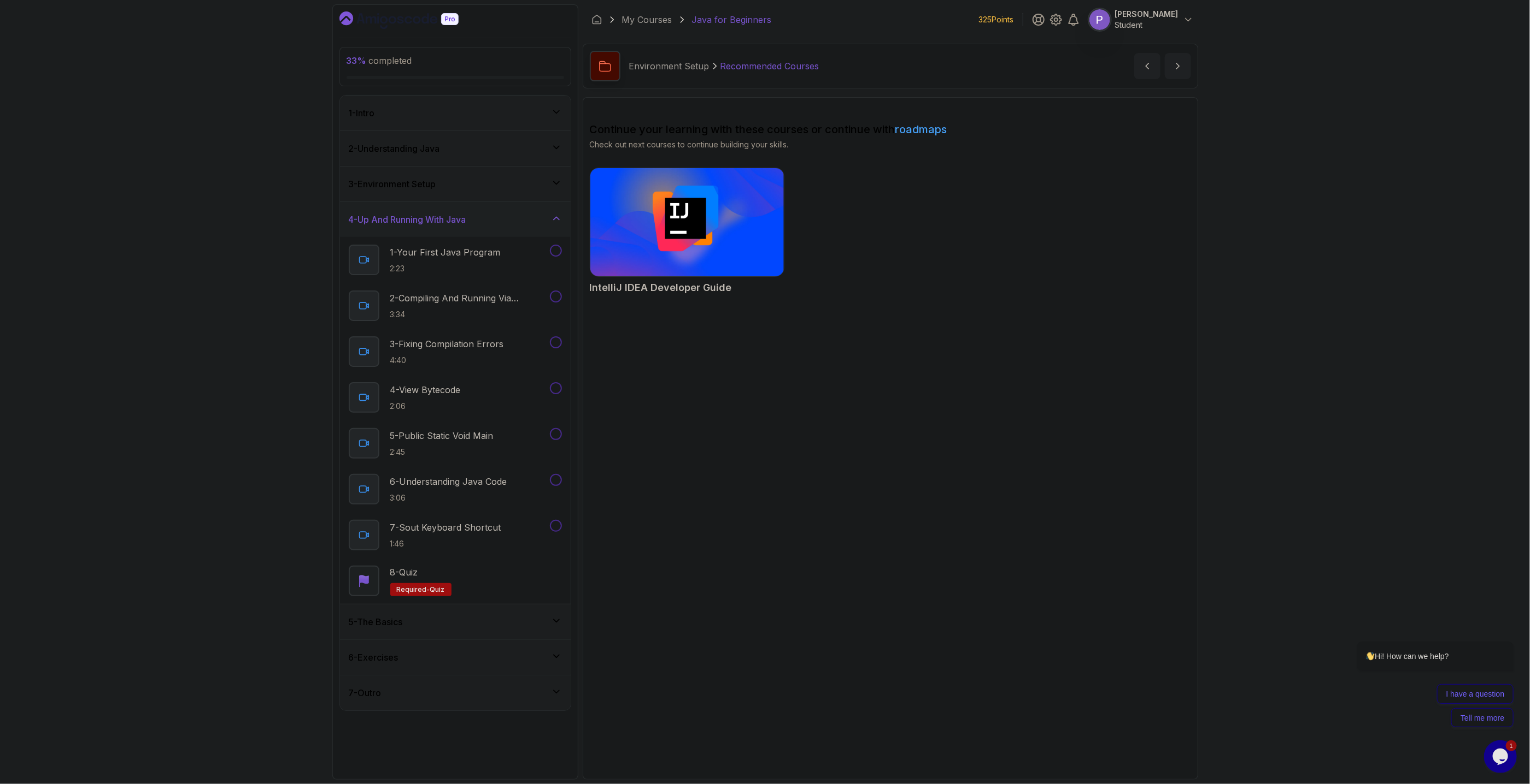
click at [929, 127] on link "roadmaps" at bounding box center [921, 129] width 52 height 13
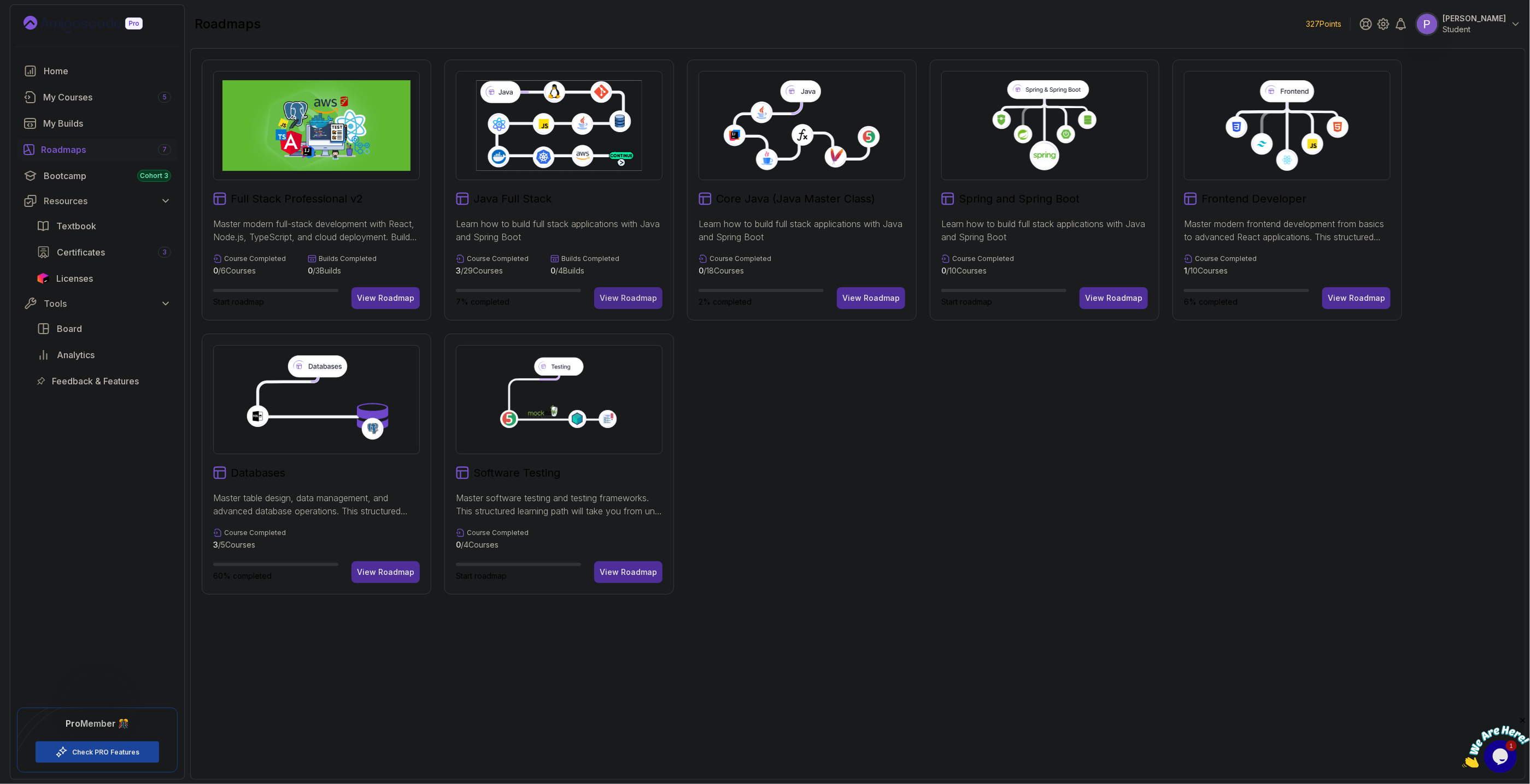
click at [640, 295] on div "View Roadmap" at bounding box center [628, 299] width 57 height 11
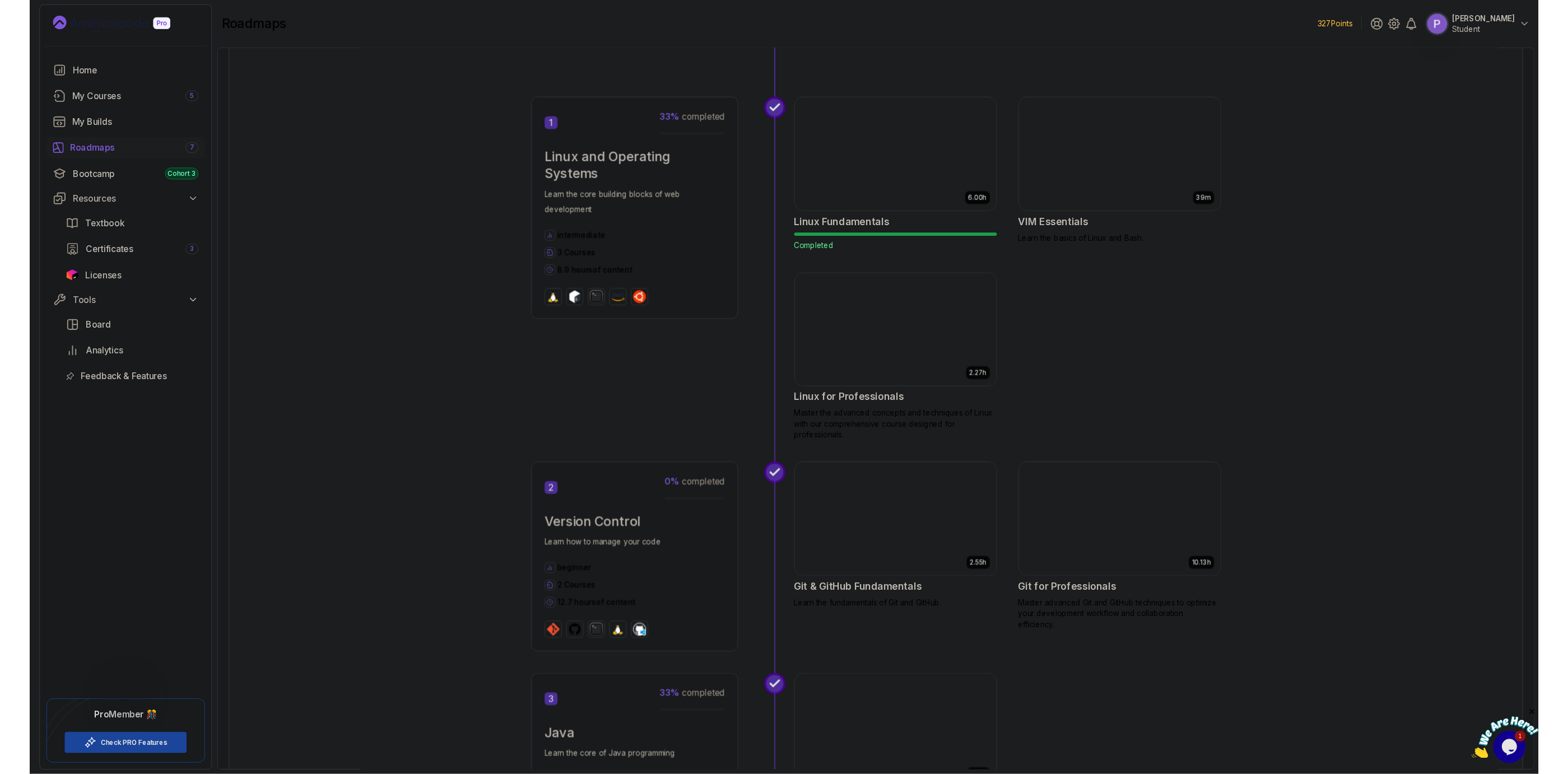
scroll to position [574, 0]
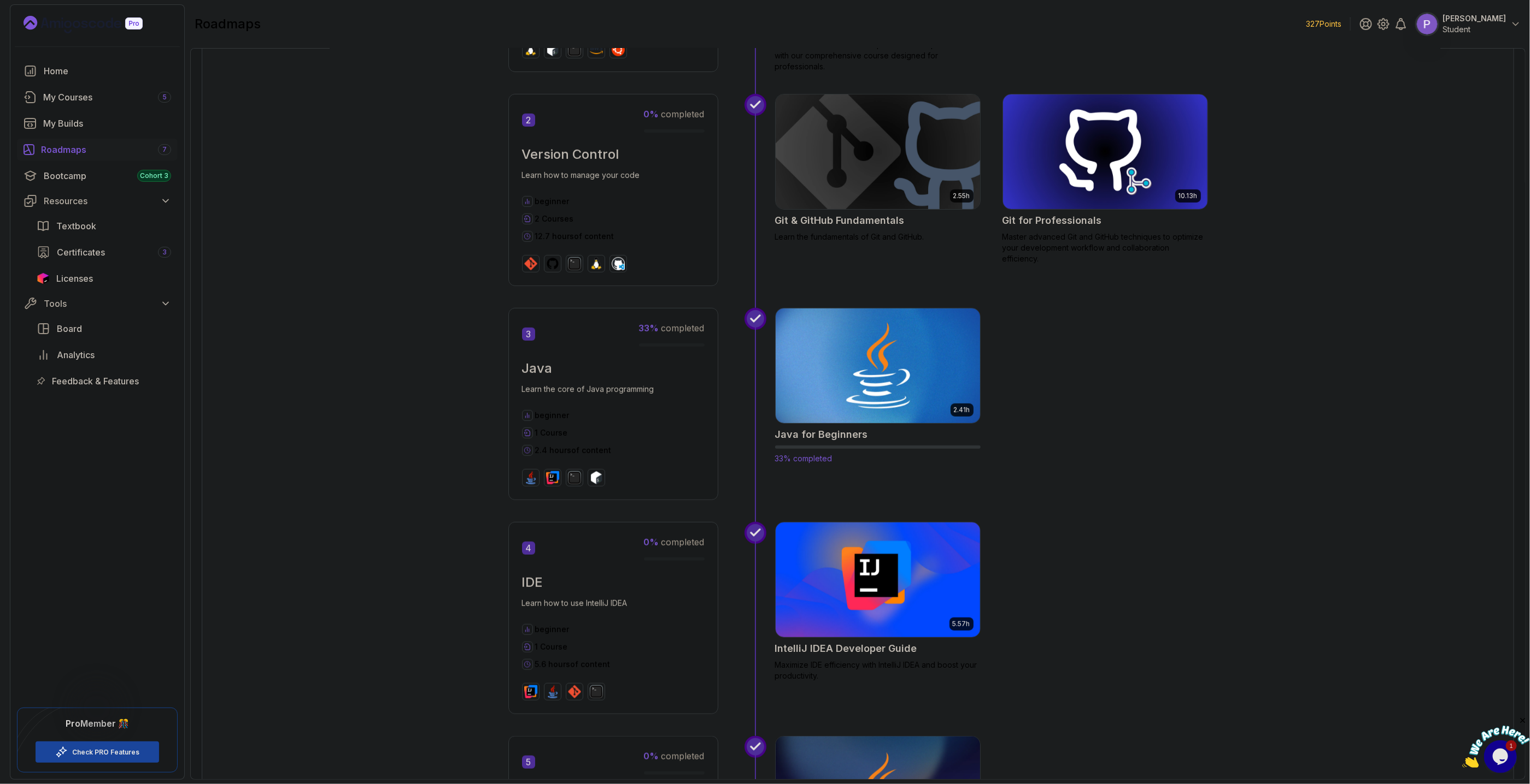
click at [888, 384] on img at bounding box center [877, 366] width 215 height 121
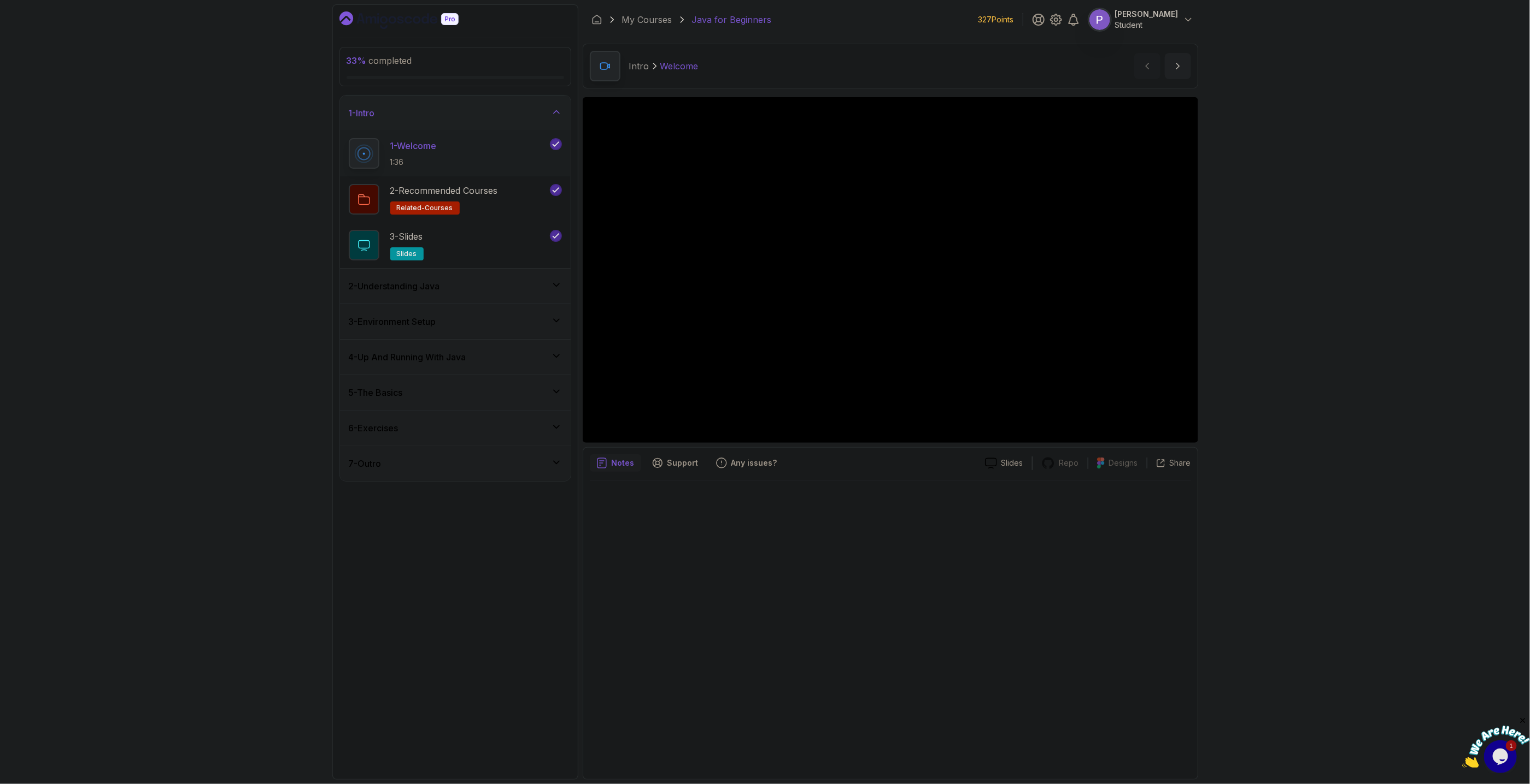
click at [487, 327] on div "3 - Environment Setup" at bounding box center [455, 322] width 213 height 13
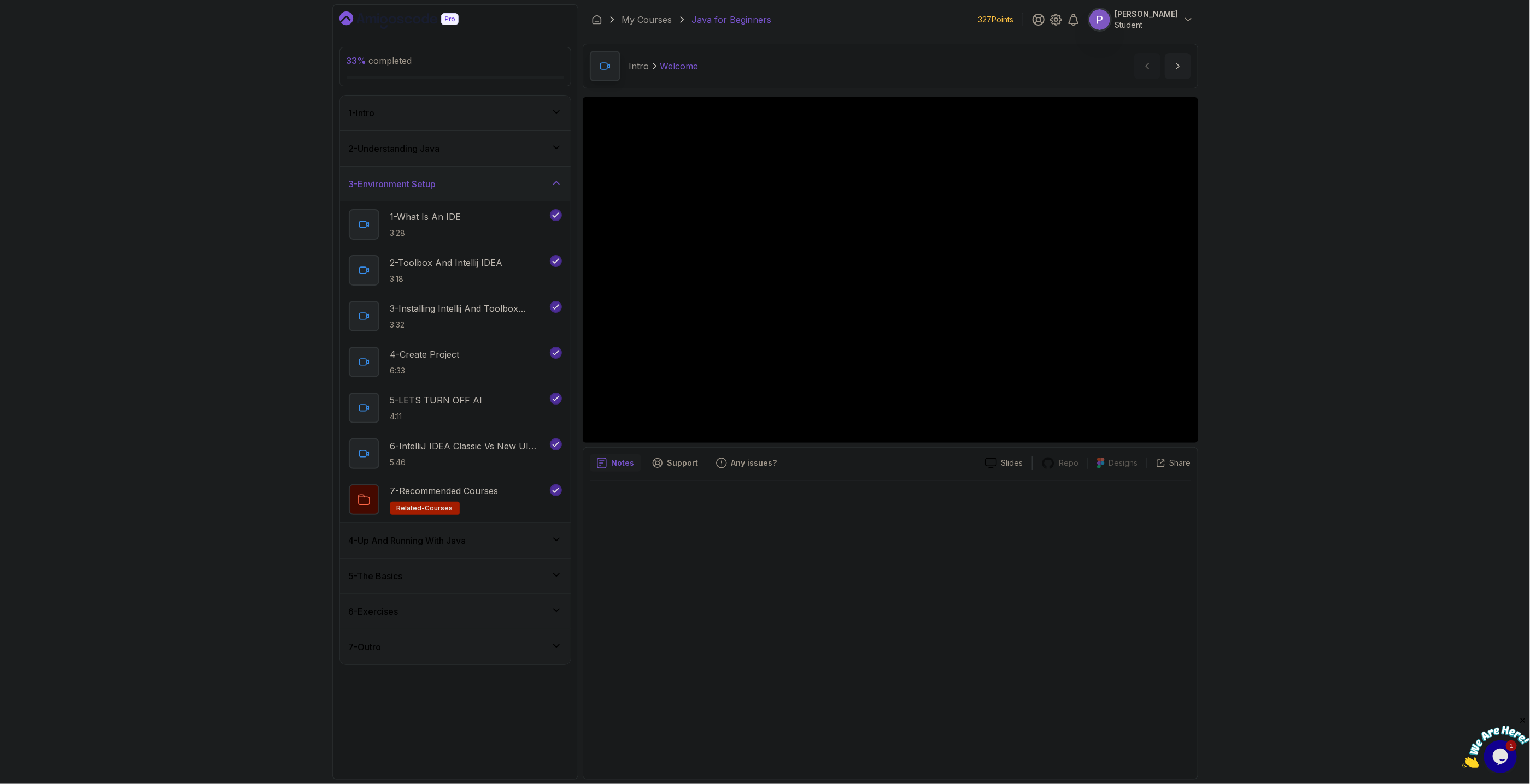
click at [518, 539] on div "4 - Up And Running With Java" at bounding box center [455, 540] width 213 height 13
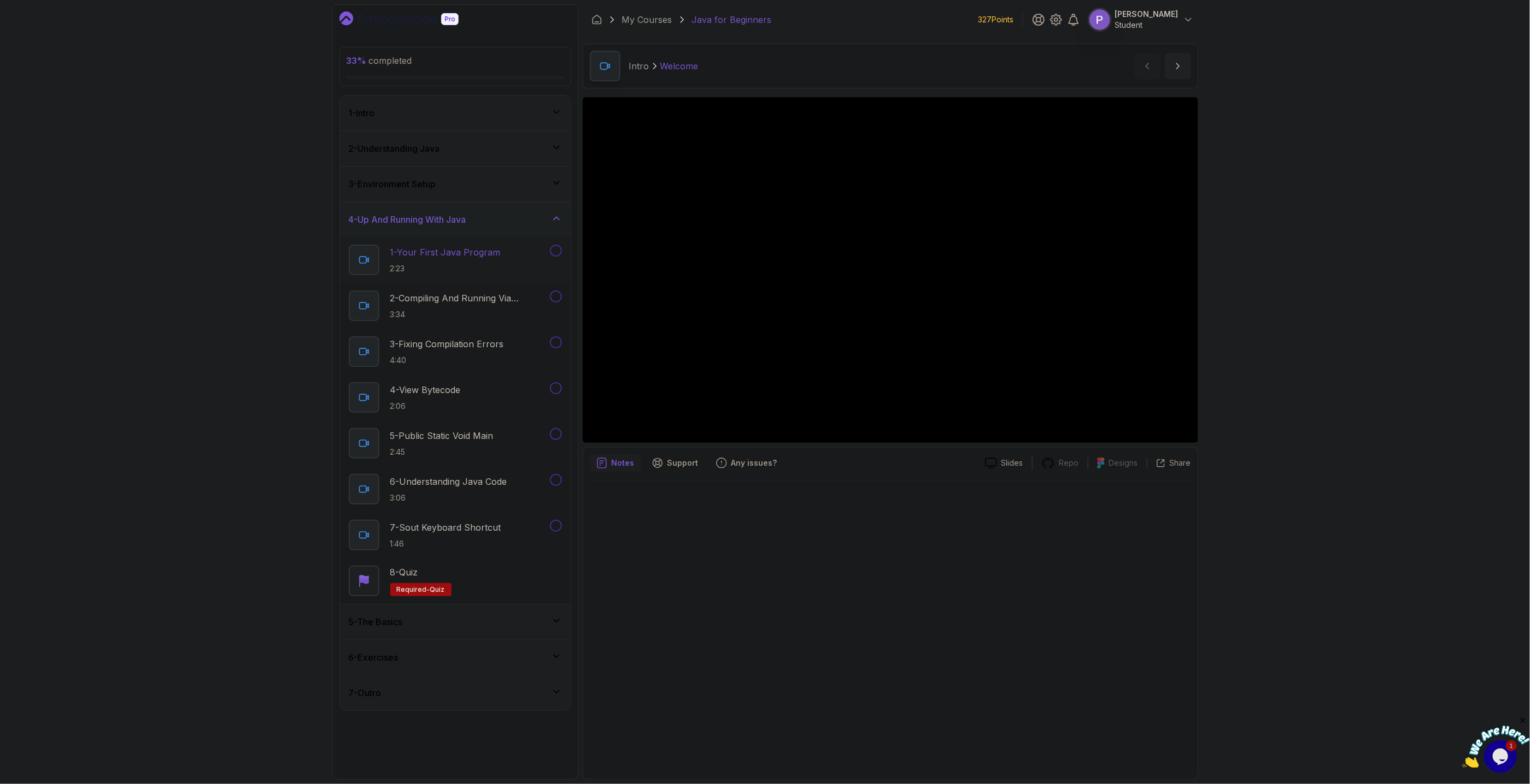
click at [473, 266] on p "2:23" at bounding box center [445, 269] width 110 height 11
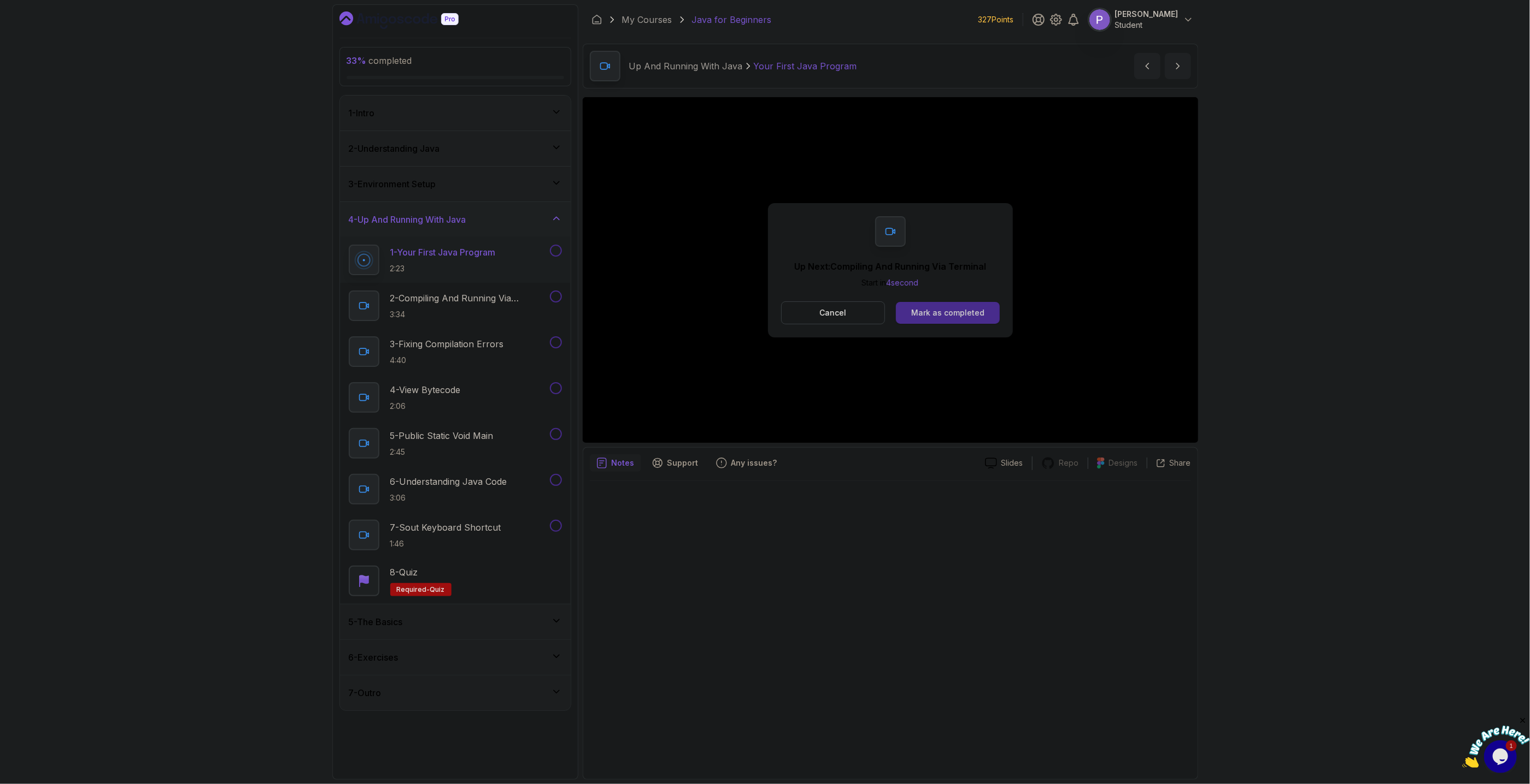
click at [934, 313] on div "Mark as completed" at bounding box center [947, 313] width 73 height 11
